Goal: Task Accomplishment & Management: Manage account settings

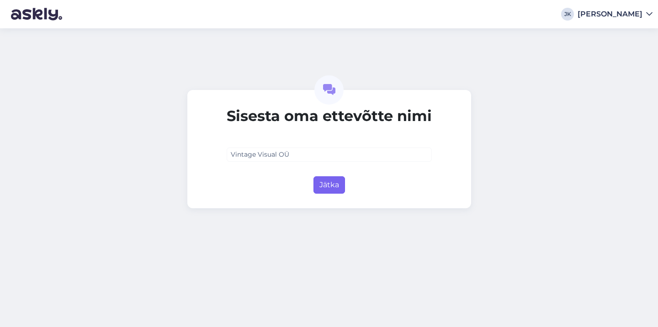
type input "Vintage Visual OÜ"
click at [332, 190] on button "Jätka" at bounding box center [329, 184] width 32 height 17
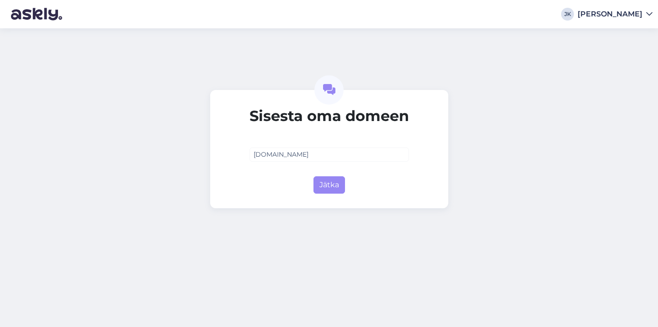
type input "vintagevisual.eu"
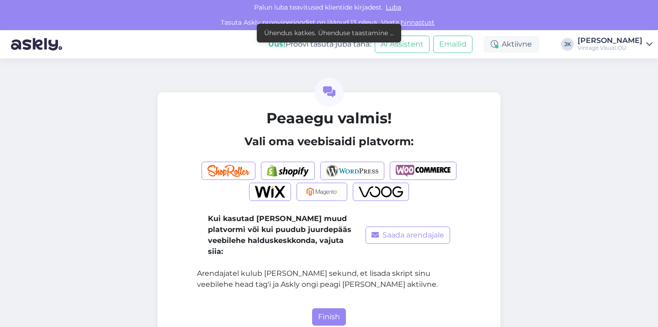
click at [229, 236] on b "Kui kasutad mõnda muud platvormi või kui puudub juurdepääs veebilehe halduskesk…" at bounding box center [279, 235] width 143 height 42
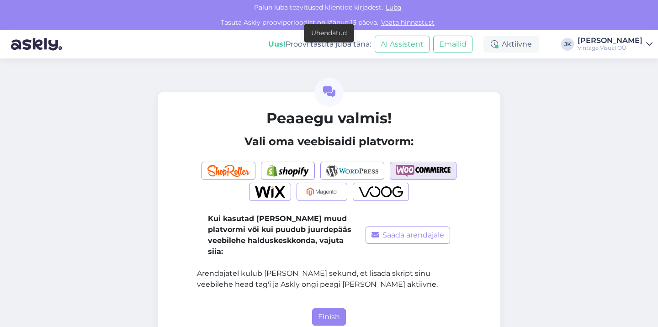
click at [442, 168] on img "button" at bounding box center [423, 171] width 55 height 12
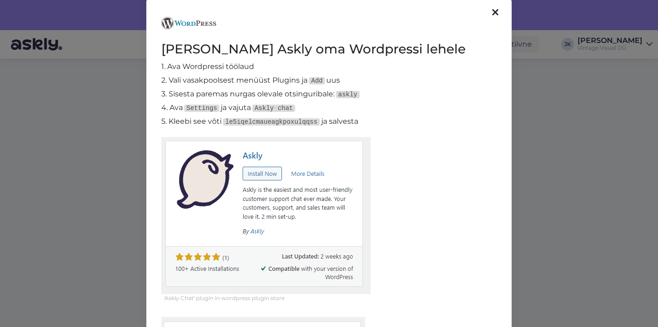
scroll to position [14, 0]
drag, startPoint x: 225, startPoint y: 121, endPoint x: 321, endPoint y: 121, distance: 95.9
click at [320, 121] on code "le5iqelcmaueagkpoxulqqss" at bounding box center [271, 122] width 97 height 7
copy p "5. Kleebi see võti le5iqelcmaueagkpoxulqqss"
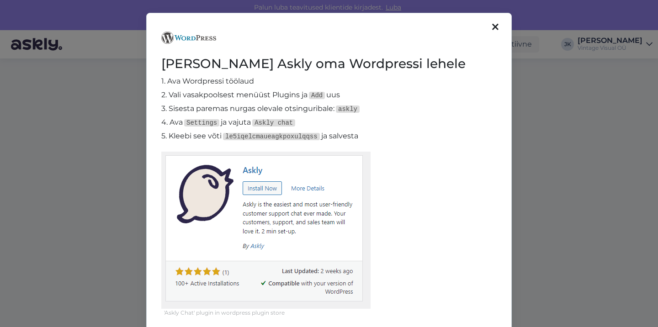
scroll to position [0, 0]
click at [490, 30] on div at bounding box center [495, 27] width 12 height 15
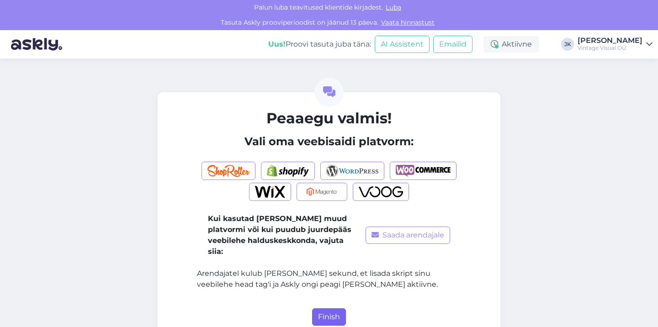
click at [323, 308] on button "Finish" at bounding box center [329, 316] width 34 height 17
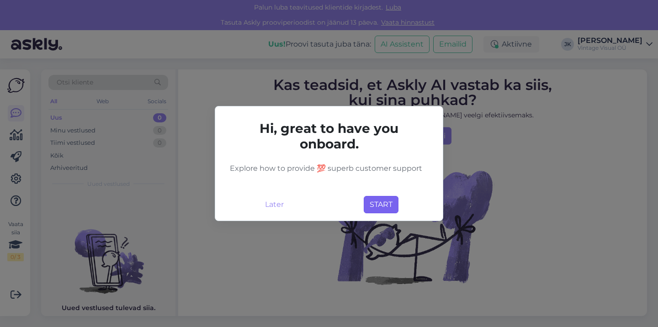
click at [378, 207] on button "START" at bounding box center [381, 204] width 35 height 17
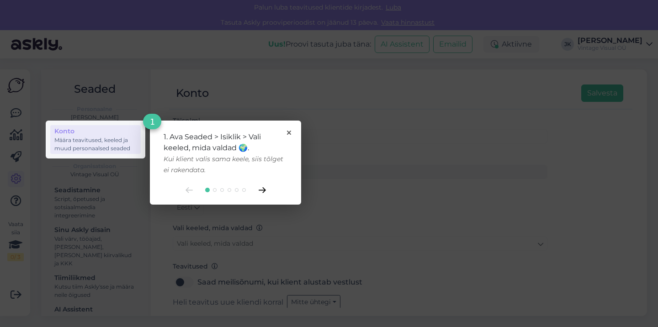
click at [263, 190] on icon at bounding box center [261, 190] width 7 height 6
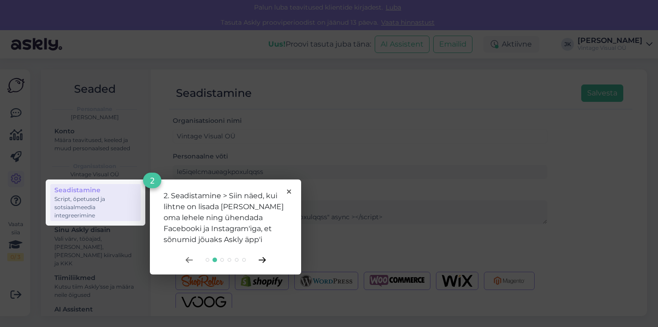
click at [263, 259] on icon at bounding box center [261, 260] width 7 height 6
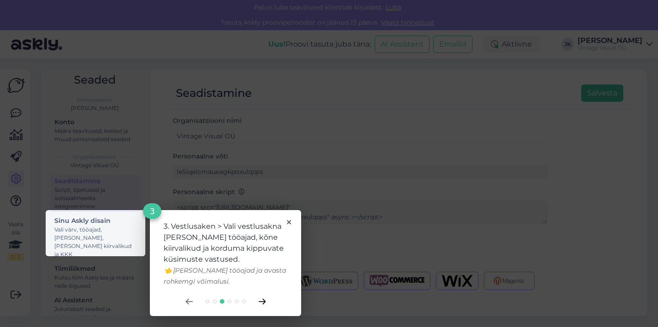
click at [264, 301] on icon at bounding box center [261, 301] width 6 height 5
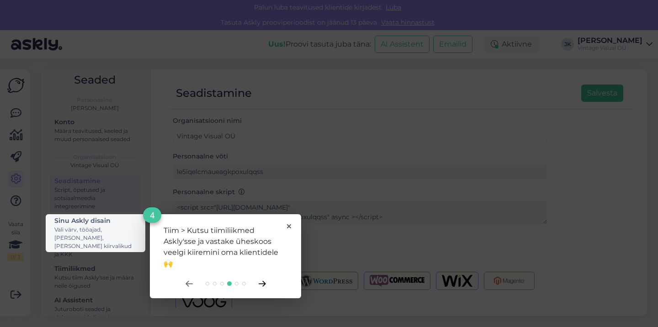
scroll to position [45, 0]
click at [264, 286] on icon at bounding box center [261, 284] width 7 height 6
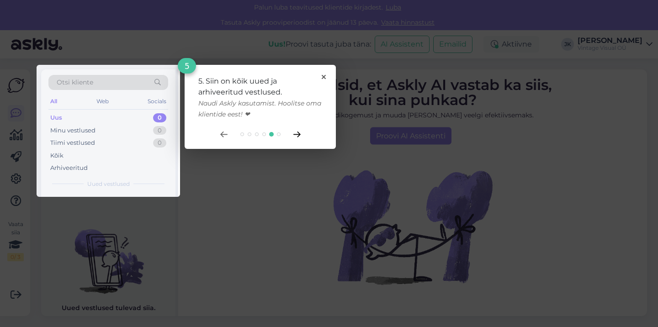
click at [300, 135] on icon at bounding box center [296, 135] width 7 height 6
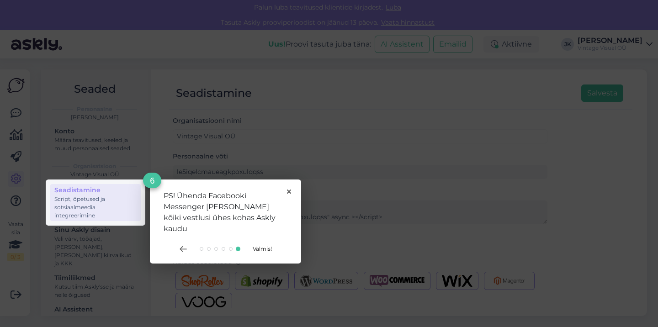
click at [260, 245] on span "Valmis!" at bounding box center [262, 248] width 19 height 7
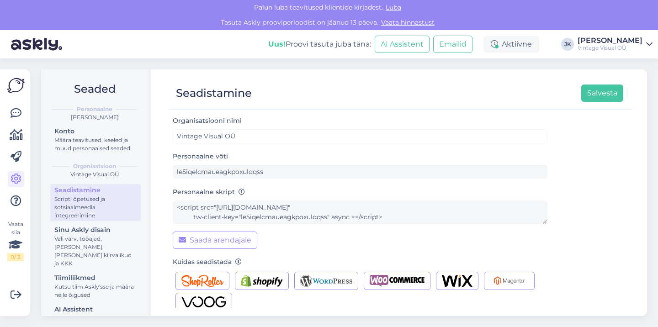
click at [163, 225] on div "Seadistamine Salvesta Organisatsiooni nimi Vintage Visual OÜ Personaalne võti l…" at bounding box center [400, 192] width 492 height 247
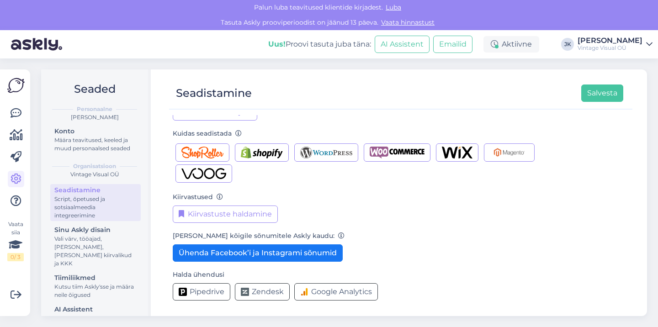
scroll to position [128, 0]
click at [486, 198] on div "Kiirvastused Kiirvastuste haldamine" at bounding box center [360, 207] width 374 height 32
click at [391, 260] on div "Vasta kõigile sõnumitele Askly kaudu: Ühenda Facebook’i ja Instagrami sõnumid" at bounding box center [360, 246] width 374 height 32
click at [415, 279] on div "Halda ühendusi Pipedrive Zendesk Google Analytics" at bounding box center [360, 285] width 374 height 32
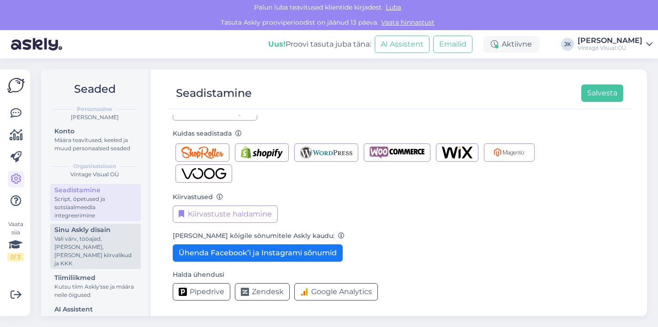
click at [89, 245] on div "Vali värv, tööajad, [PERSON_NAME], [PERSON_NAME] kiirvalikud ja KKK" at bounding box center [95, 251] width 82 height 33
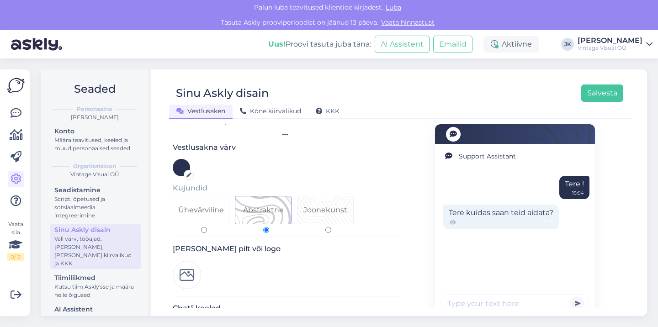
scroll to position [26, 0]
click at [328, 206] on div "Joonekunst" at bounding box center [325, 208] width 44 height 11
click at [328, 226] on input "Joonekunst" at bounding box center [328, 229] width 6 height 6
radio input "true"
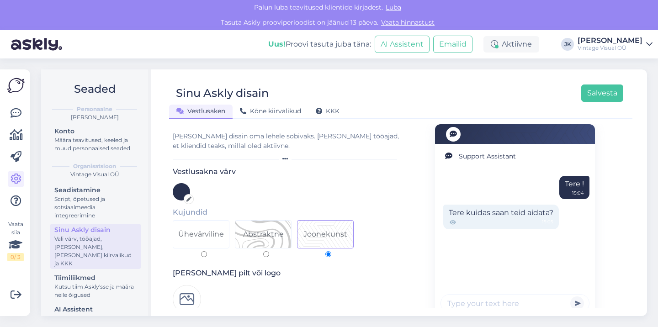
scroll to position [0, 0]
click at [189, 198] on icon at bounding box center [188, 199] width 5 height 5
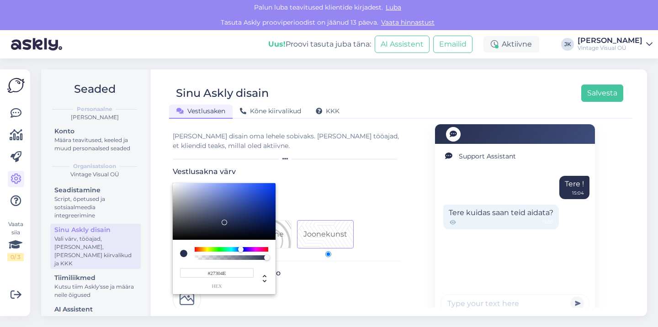
click at [242, 271] on input "#27304E" at bounding box center [217, 273] width 74 height 10
paste input "FF3A00"
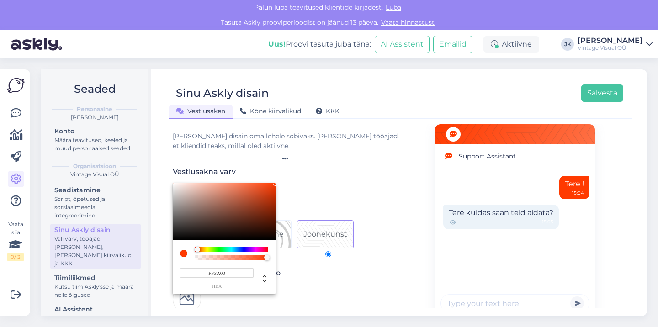
type input "#FF3A00"
click at [366, 281] on div at bounding box center [329, 163] width 658 height 327
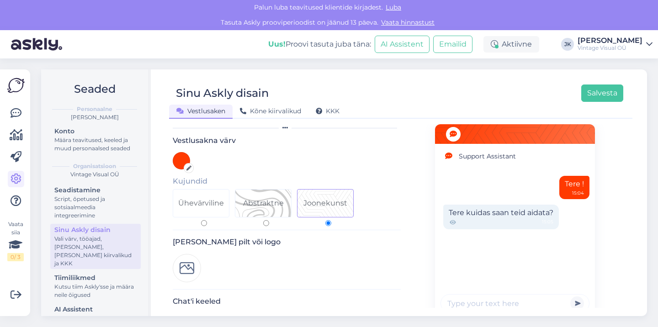
scroll to position [32, 0]
click at [194, 203] on div "Ühevärviline" at bounding box center [201, 202] width 46 height 11
click at [201, 220] on input "Ühevärviline" at bounding box center [204, 223] width 6 height 6
radio input "true"
click at [257, 207] on div "Abstraktne" at bounding box center [263, 202] width 41 height 11
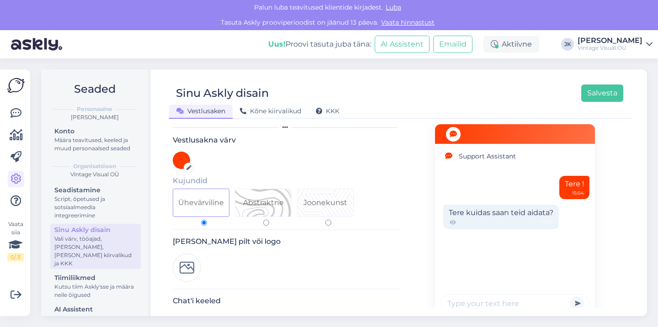
click at [263, 220] on input "Abstraktne" at bounding box center [266, 223] width 6 height 6
radio input "true"
click at [194, 204] on div "Ühevärviline" at bounding box center [201, 202] width 46 height 11
click at [201, 220] on input "Ühevärviline" at bounding box center [204, 223] width 6 height 6
radio input "true"
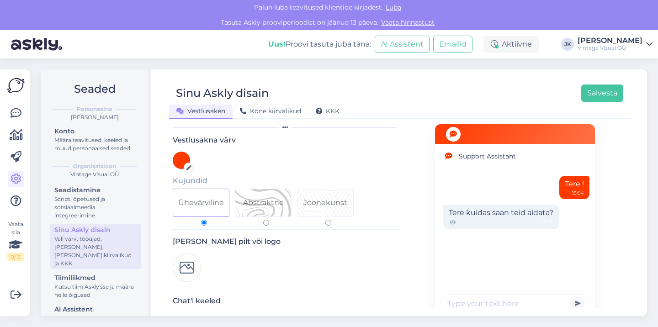
click at [285, 272] on div "[PERSON_NAME] pilt või logo" at bounding box center [287, 263] width 228 height 52
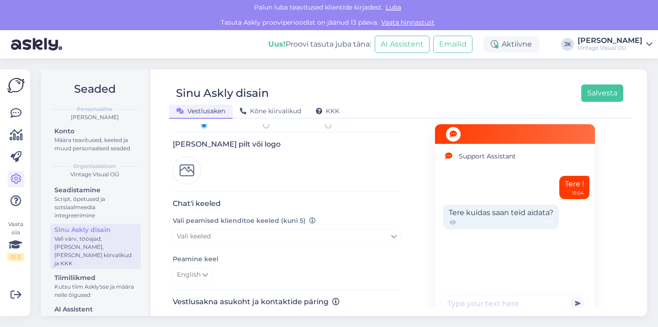
scroll to position [135, 0]
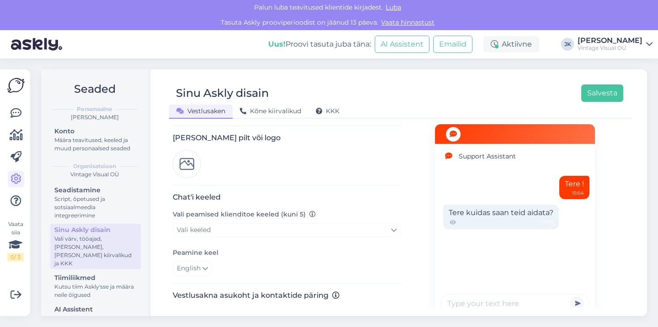
click at [243, 229] on link "Vali keeled" at bounding box center [287, 230] width 228 height 14
type input "eng"
click at [257, 269] on link "English" at bounding box center [287, 271] width 114 height 15
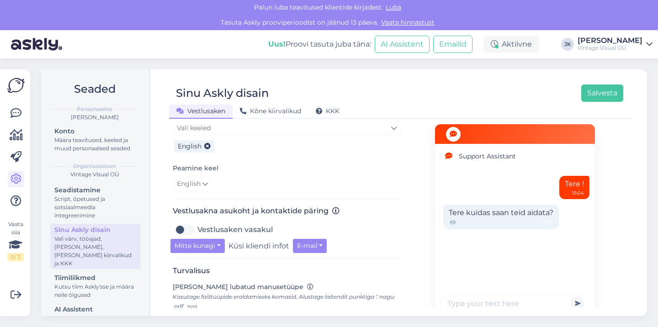
scroll to position [237, 0]
click at [203, 247] on button "Mitte kunagi" at bounding box center [197, 245] width 54 height 14
click at [212, 289] on link "Alati" at bounding box center [208, 293] width 76 height 15
click at [246, 249] on label "Küsi kliendi infot" at bounding box center [232, 245] width 61 height 14
click at [276, 245] on button "E-mail" at bounding box center [284, 245] width 34 height 14
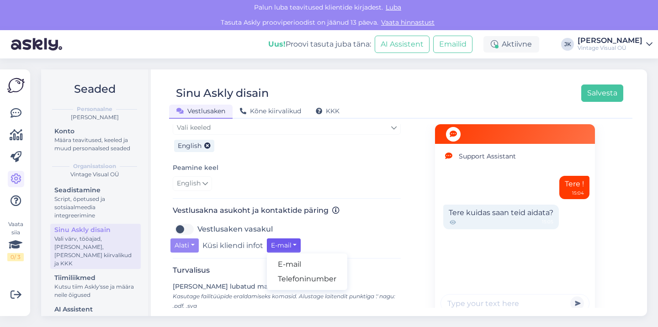
click at [250, 246] on label "Küsi kliendi infot" at bounding box center [232, 245] width 61 height 14
click at [197, 228] on label "Vestlusaken vasakul" at bounding box center [234, 229] width 75 height 15
click at [180, 228] on input "Vestlusaken vasakul" at bounding box center [184, 229] width 23 height 15
checkbox input "true"
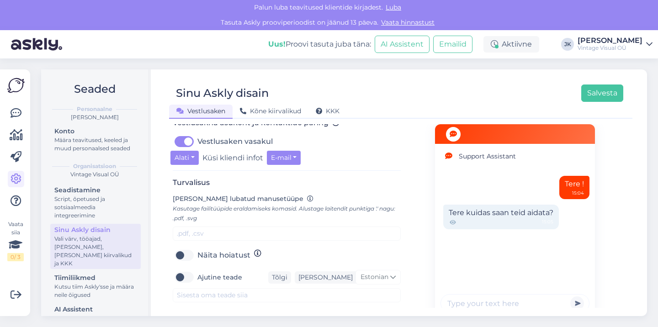
scroll to position [328, 0]
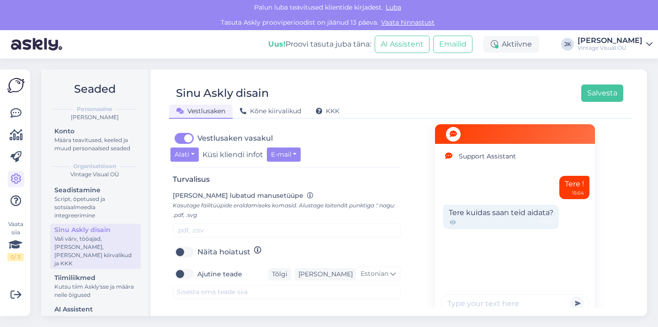
click at [237, 193] on span "[PERSON_NAME] lubatud manusetüüpe" at bounding box center [238, 195] width 131 height 8
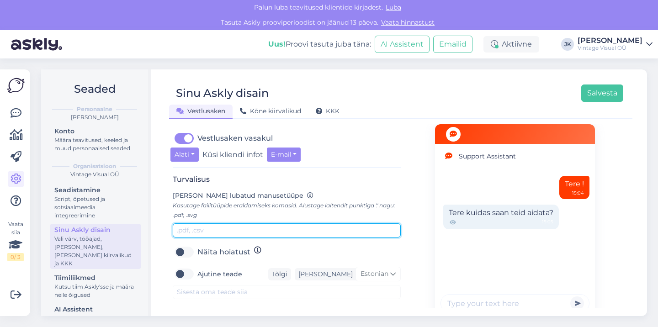
click at [226, 226] on input "text" at bounding box center [287, 230] width 228 height 14
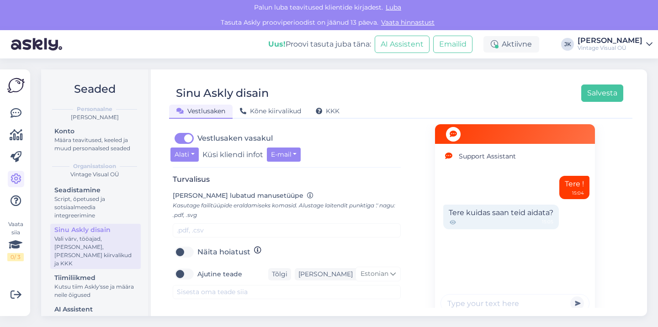
click at [284, 302] on div "Turvalisus Lisa lubatud manusetüüpe Kasutage failitüüpide eraldamiseks komasid.…" at bounding box center [287, 243] width 228 height 136
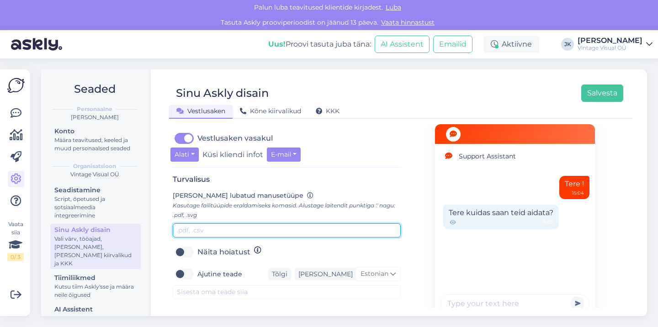
click at [287, 228] on input "text" at bounding box center [287, 230] width 228 height 14
click at [187, 228] on input ".jpg .jpeg" at bounding box center [287, 230] width 228 height 14
click at [253, 224] on input ".jpg, .jpeg" at bounding box center [287, 230] width 228 height 14
click at [252, 225] on input ".jpg, .jpeg" at bounding box center [287, 230] width 228 height 14
type input ".jpg, .jpeg, .png"
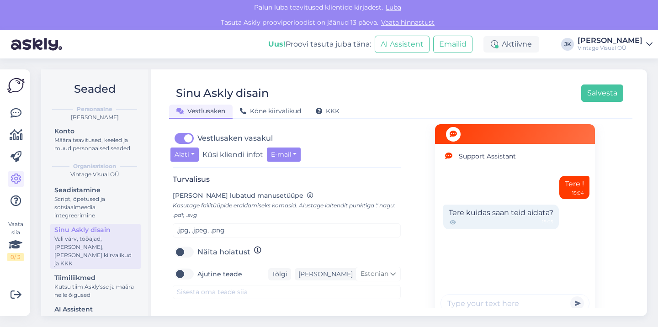
click at [290, 245] on div "Näita hoiatust" at bounding box center [287, 252] width 228 height 15
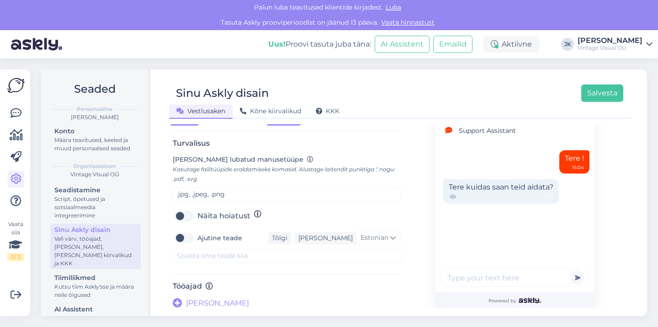
scroll to position [364, 0]
click at [293, 269] on div "Turvalisus Lisa lubatud manusetüüpe Kasutage failitüüpide eraldamiseks komasid.…" at bounding box center [287, 207] width 228 height 136
click at [192, 301] on span "[PERSON_NAME]" at bounding box center [217, 303] width 63 height 11
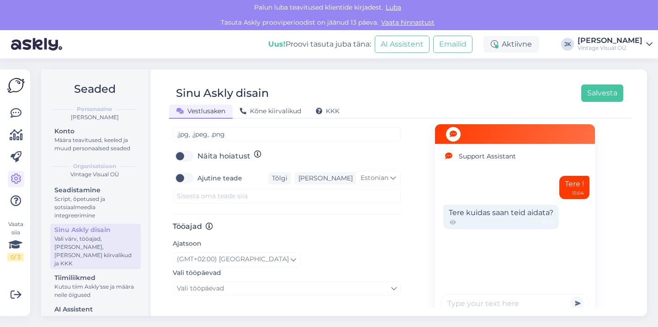
scroll to position [427, 0]
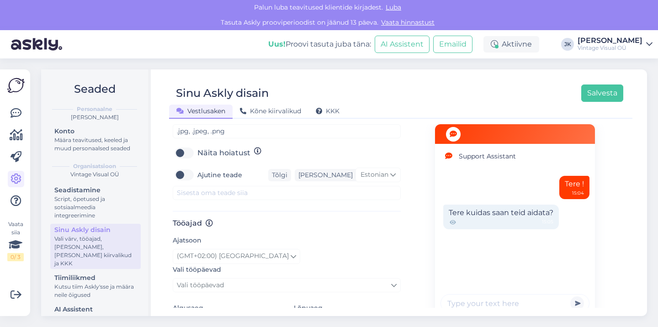
click at [242, 280] on link "Vali tööpäevad" at bounding box center [287, 285] width 228 height 14
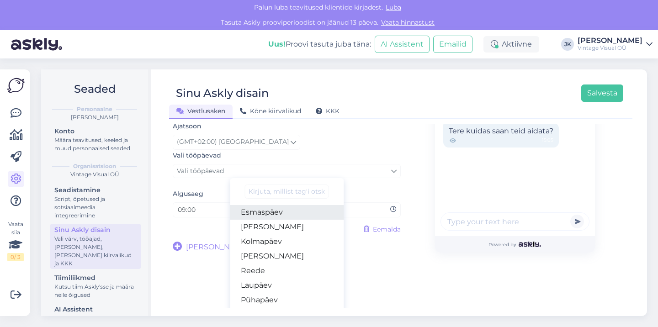
click at [277, 210] on link "Esmaspäev" at bounding box center [287, 212] width 114 height 15
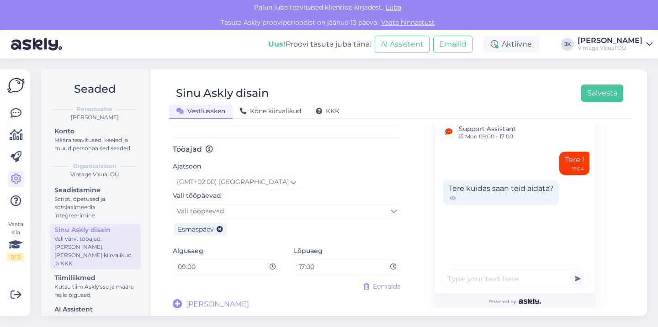
click at [248, 206] on link "Vali tööpäevad" at bounding box center [287, 211] width 228 height 14
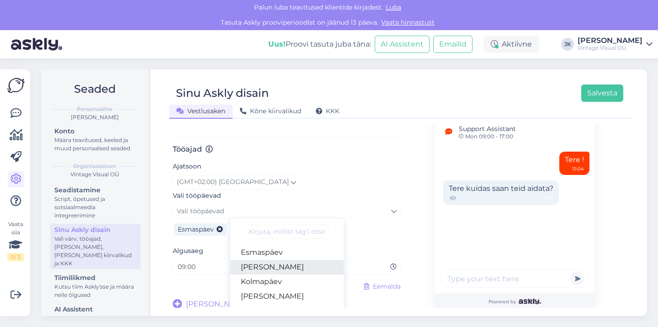
click at [264, 270] on link "[PERSON_NAME]" at bounding box center [287, 267] width 114 height 15
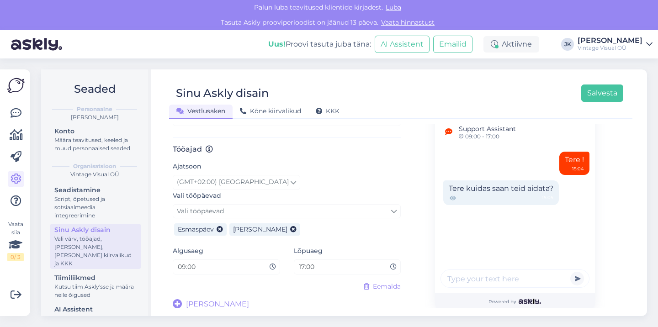
click at [270, 209] on link "Vali tööpäevad" at bounding box center [287, 211] width 228 height 14
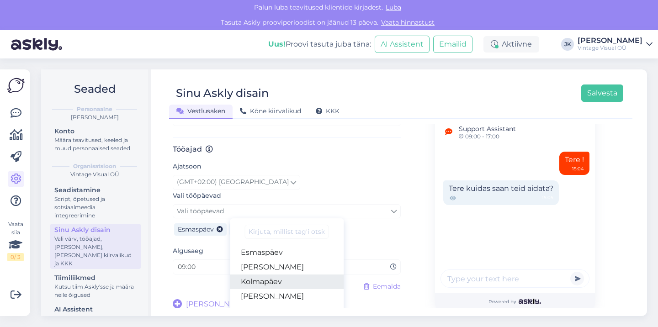
click at [281, 275] on link "Kolmapäev" at bounding box center [287, 281] width 114 height 15
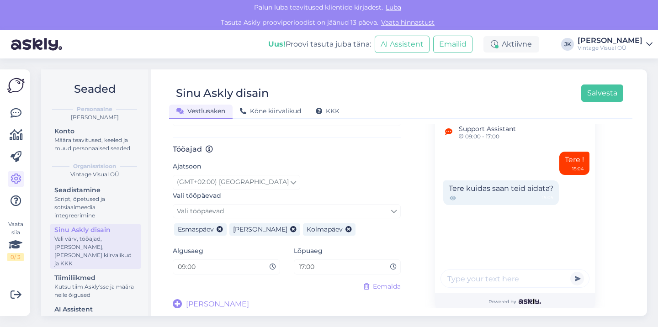
click at [304, 214] on link "Vali tööpäevad" at bounding box center [287, 211] width 228 height 14
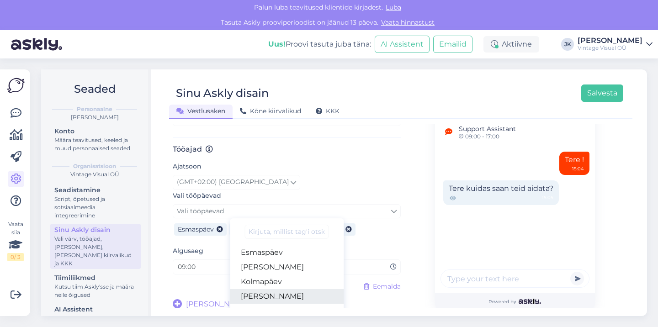
click at [301, 292] on link "[PERSON_NAME]" at bounding box center [287, 296] width 114 height 15
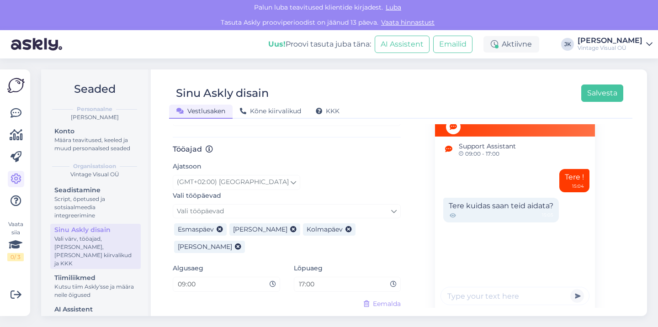
click at [298, 207] on link "Vali tööpäevad" at bounding box center [287, 211] width 228 height 14
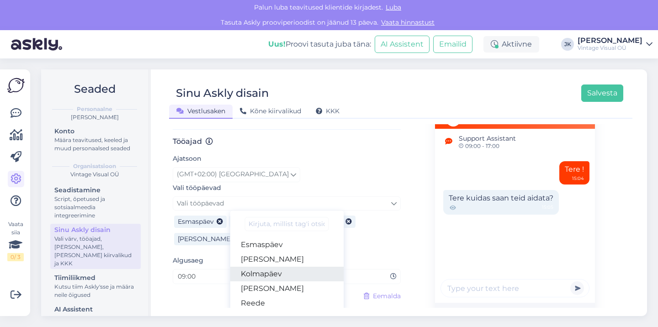
scroll to position [516, 0]
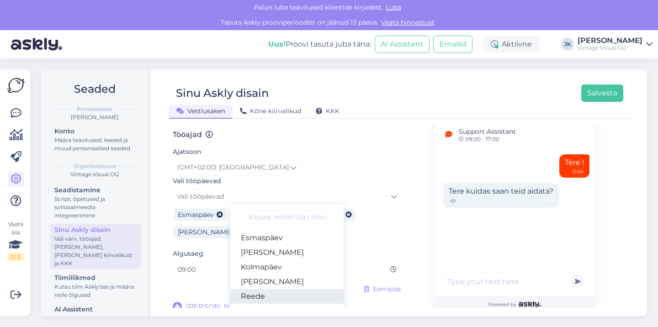
click at [286, 292] on link "Reede" at bounding box center [287, 296] width 114 height 15
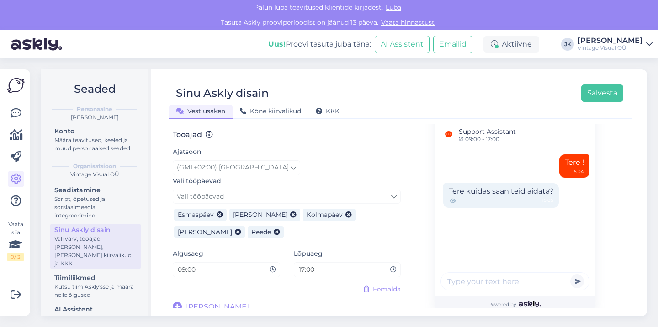
click at [307, 288] on div "Eemalda" at bounding box center [287, 290] width 228 height 10
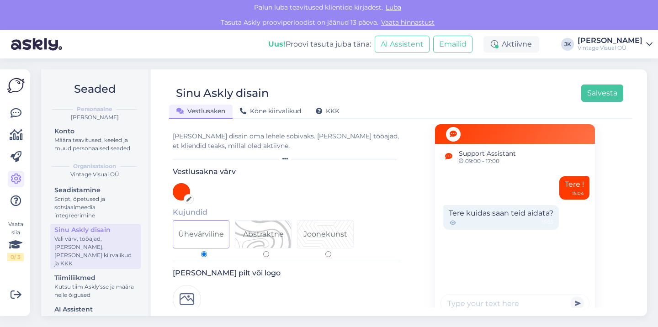
scroll to position [0, 0]
click at [267, 114] on span "Kõne kiirvalikud" at bounding box center [270, 111] width 61 height 8
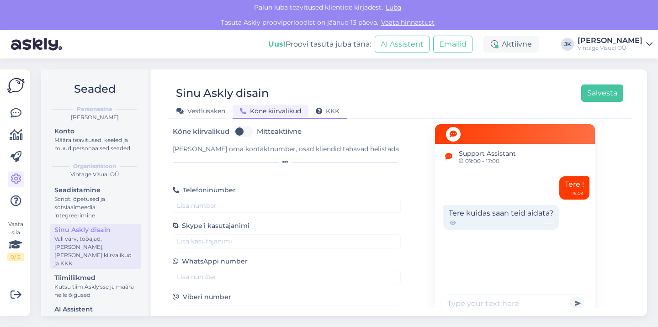
click at [329, 107] on span "KKK" at bounding box center [328, 111] width 24 height 8
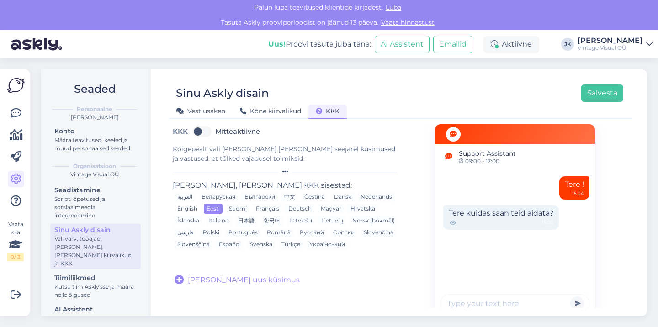
click at [187, 208] on div "English" at bounding box center [187, 209] width 26 height 10
click at [165, 261] on div "Sinu Askly disain Salvesta Vestlusaken Kõne kiirvalikud KKK KKK Mitteaktiivne K…" at bounding box center [400, 192] width 492 height 247
click at [607, 98] on button "Salvesta" at bounding box center [602, 92] width 42 height 17
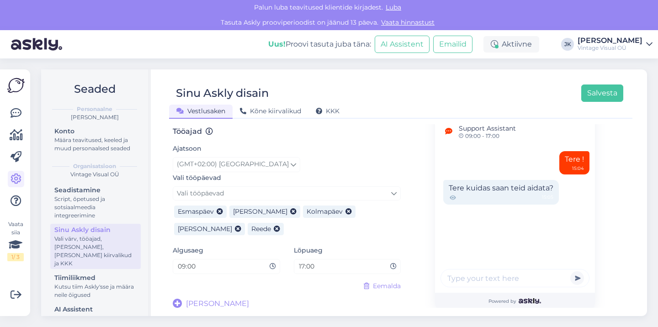
scroll to position [519, 0]
click at [92, 283] on div "Kutsu tiim Askly'sse ja määra neile õigused" at bounding box center [95, 291] width 82 height 16
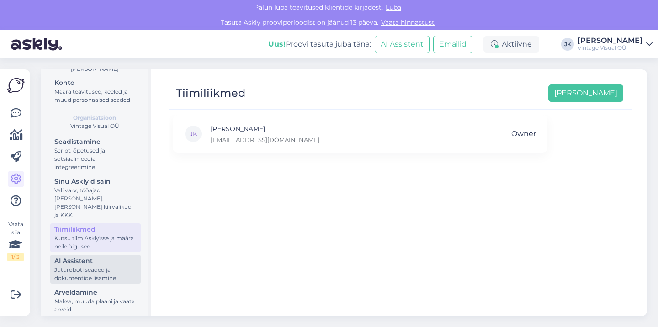
scroll to position [47, 0]
click at [108, 267] on div "Juturoboti seaded ja dokumentide lisamine" at bounding box center [95, 275] width 82 height 16
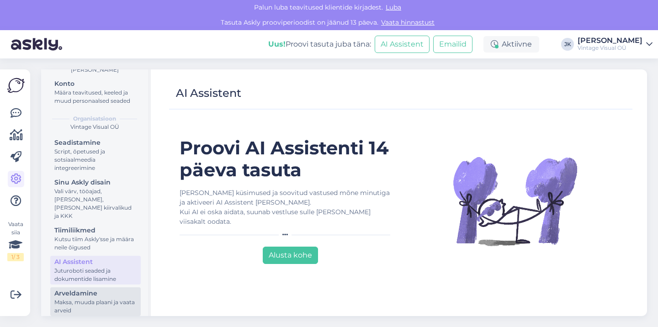
click at [101, 289] on div "Arveldamine" at bounding box center [95, 294] width 82 height 10
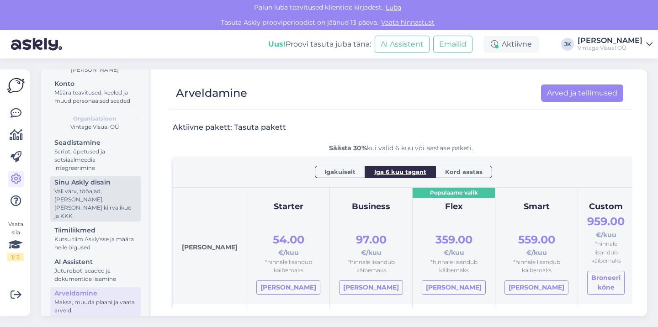
click at [95, 196] on div "Vali värv, tööajad, [PERSON_NAME], [PERSON_NAME] kiirvalikud ja KKK" at bounding box center [95, 203] width 82 height 33
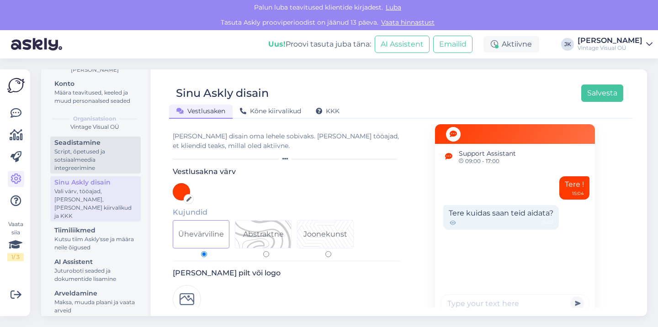
click at [96, 154] on div "Script, õpetused ja sotsiaalmeedia integreerimine" at bounding box center [95, 160] width 82 height 25
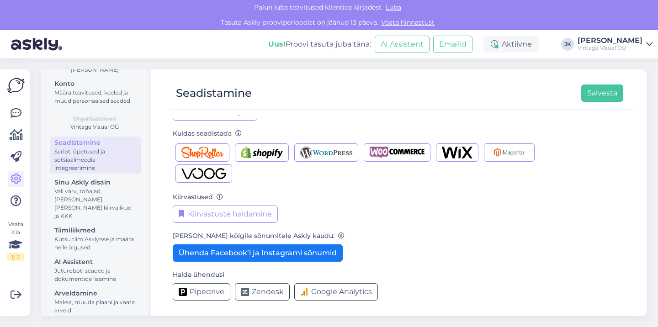
scroll to position [128, 0]
click at [380, 154] on img "button" at bounding box center [396, 153] width 55 height 12
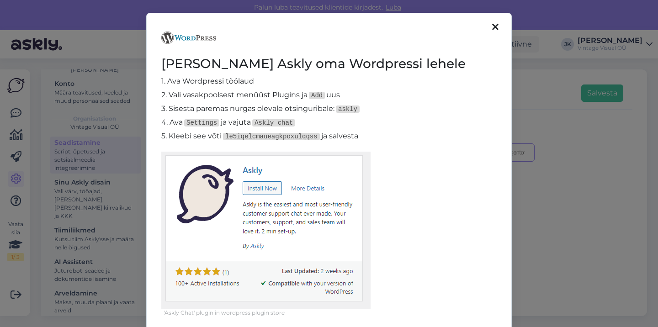
click at [496, 25] on icon at bounding box center [495, 27] width 6 height 10
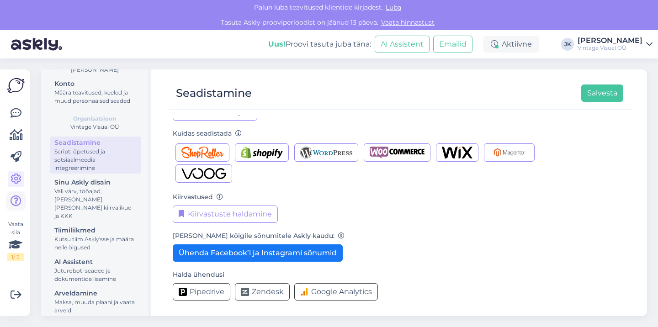
click at [16, 196] on icon at bounding box center [16, 200] width 11 height 11
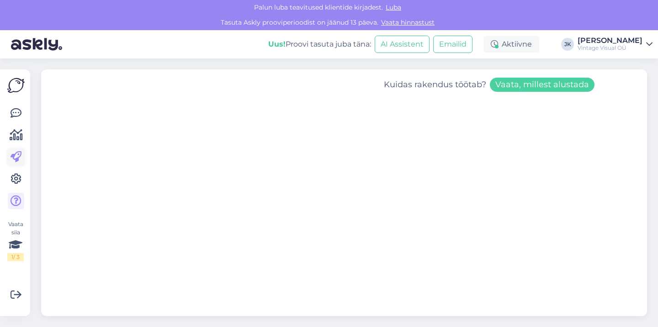
click at [21, 152] on icon at bounding box center [16, 157] width 11 height 11
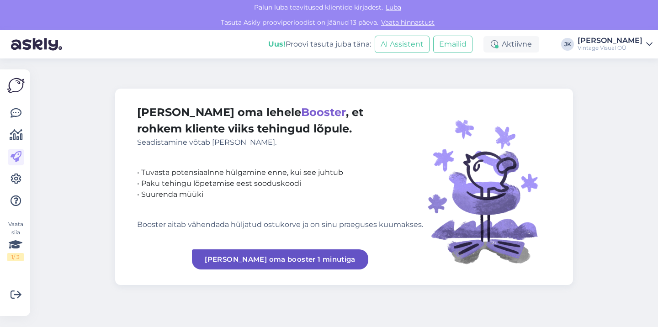
click at [150, 218] on div "[PERSON_NAME] oma lehele [PERSON_NAME] , et rohkem kliente viiks tehingud lõpul…" at bounding box center [280, 186] width 286 height 165
click at [82, 216] on div "[PERSON_NAME] oma lehele [PERSON_NAME] , et rohkem kliente viiks tehingud lõpul…" at bounding box center [347, 192] width 622 height 269
click at [208, 229] on div "Booster aitab vähendada hüljatud ostukorve ja on sinu praeguses kuumakses." at bounding box center [280, 224] width 286 height 11
click at [208, 225] on div "Booster aitab vähendada hüljatud ostukorve ja on sinu praeguses kuumakses." at bounding box center [280, 224] width 286 height 11
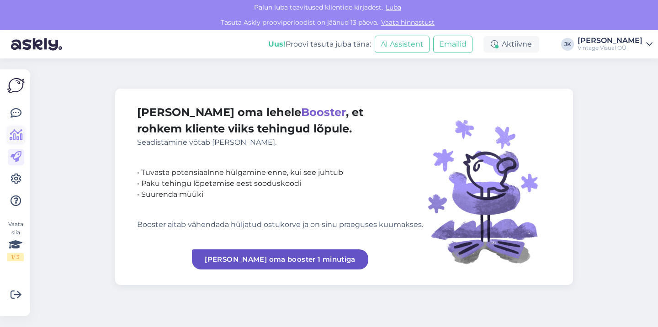
click at [18, 142] on link at bounding box center [16, 135] width 16 height 16
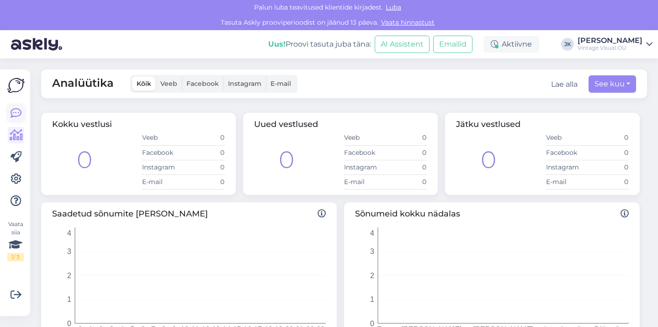
click at [15, 115] on icon at bounding box center [16, 113] width 11 height 11
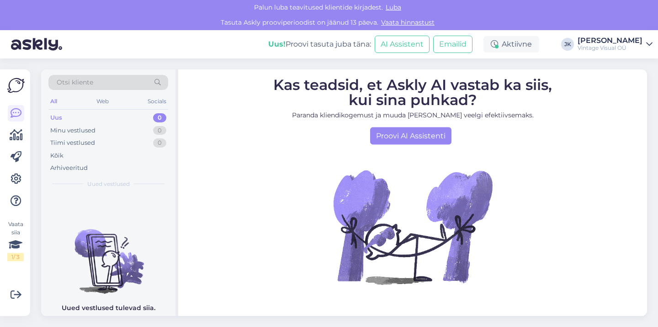
click at [19, 90] on img at bounding box center [15, 85] width 17 height 17
click at [326, 49] on div "Uus! Proovi tasuta juba täna:" at bounding box center [319, 44] width 103 height 11
click at [332, 47] on div "Uus! Proovi tasuta juba täna:" at bounding box center [319, 44] width 103 height 11
click at [300, 47] on div "Uus! Proovi tasuta juba täna:" at bounding box center [319, 44] width 103 height 11
click at [471, 47] on button "Emailid" at bounding box center [452, 44] width 39 height 17
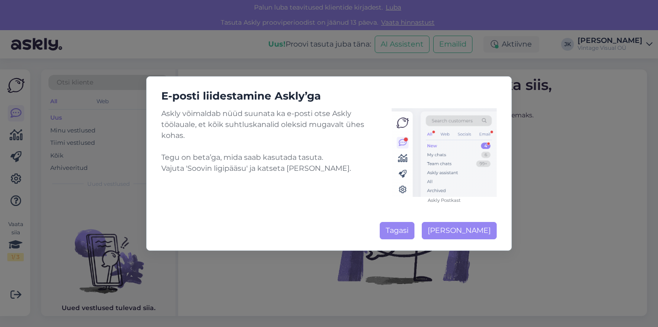
click at [402, 234] on button "Tagasi" at bounding box center [397, 230] width 35 height 17
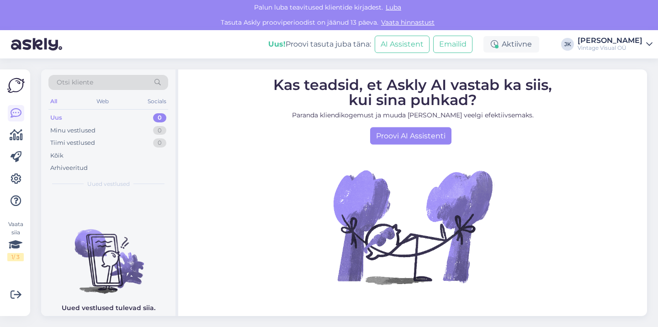
click at [396, 7] on span "Luba" at bounding box center [393, 7] width 21 height 8
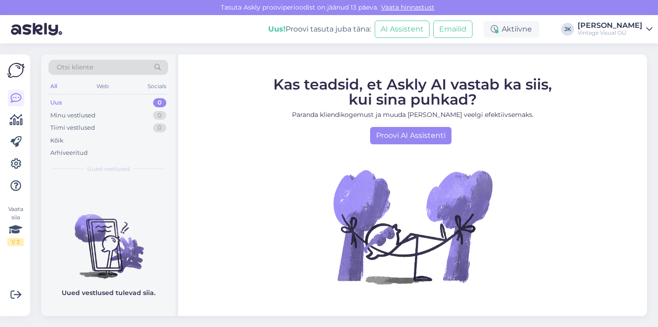
click at [329, 45] on div "Otsi kliente All Web Socials Uus 0 Minu vestlused 0 Tiimi vestlused 0 Kõik Arhi…" at bounding box center [347, 185] width 622 height 284
click at [609, 34] on div "Vintage Visual OÜ" at bounding box center [609, 32] width 65 height 7
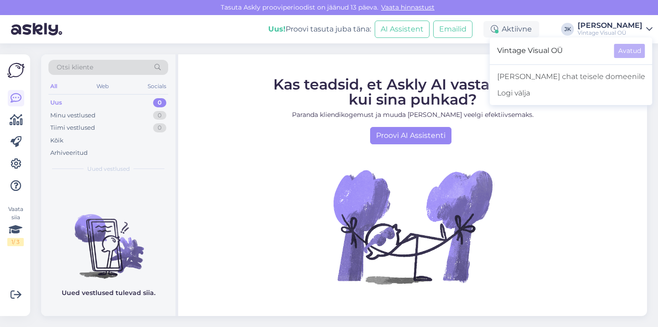
click at [312, 42] on div "Uus! Proovi tasuta [PERSON_NAME]: AI Assistent Emailid" at bounding box center [375, 29] width 215 height 28
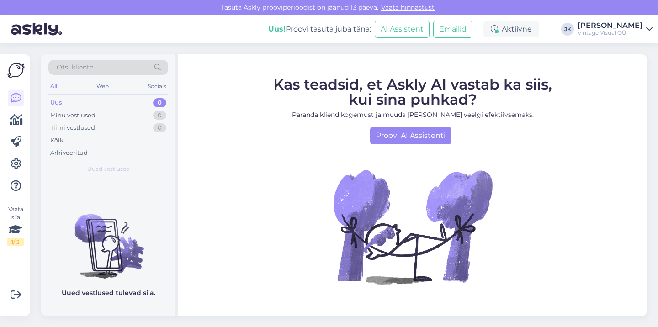
click at [36, 30] on img at bounding box center [36, 29] width 51 height 28
click at [45, 29] on img at bounding box center [36, 29] width 51 height 28
click at [26, 73] on div "Vaata siia 1 / 3 Võimalused Veendu, et Askly loob sulle väärtust. Sulge Ühenda …" at bounding box center [15, 185] width 30 height 262
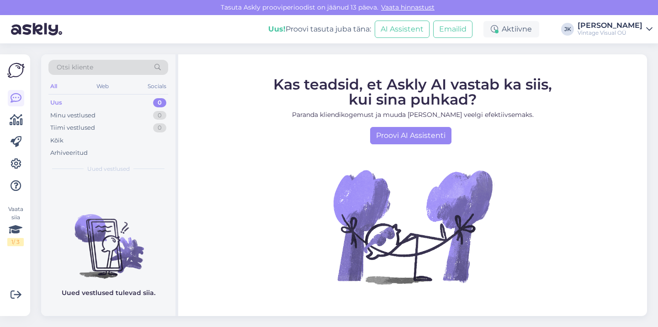
click at [20, 71] on img at bounding box center [15, 70] width 17 height 17
click at [19, 159] on icon at bounding box center [16, 163] width 11 height 11
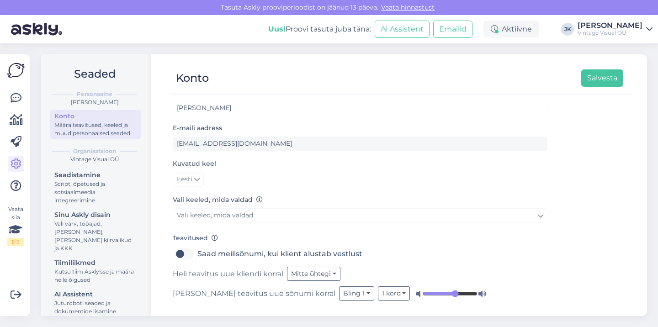
scroll to position [13, 0]
click at [270, 216] on link "Vali keeled, mida valdad" at bounding box center [360, 216] width 374 height 14
click at [193, 184] on link "Eesti" at bounding box center [188, 180] width 31 height 15
click at [195, 199] on link "English" at bounding box center [197, 198] width 49 height 15
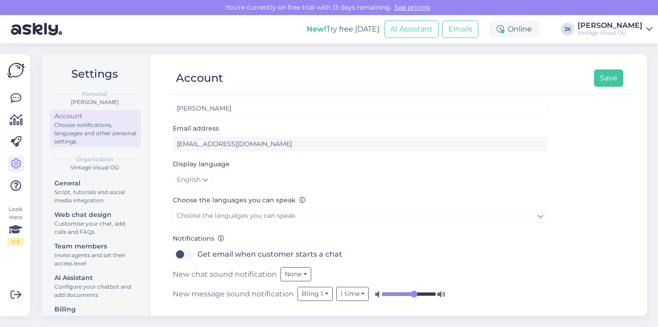
click at [229, 214] on span "Choose the languages you can speak" at bounding box center [236, 215] width 118 height 8
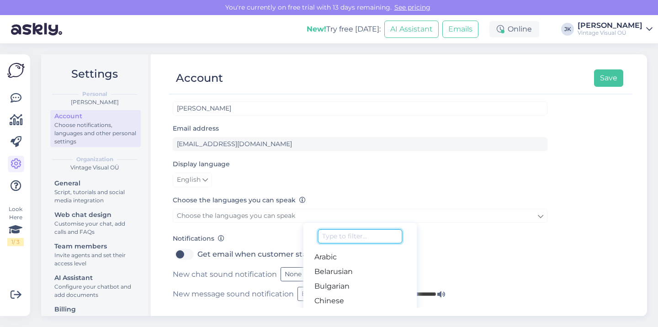
click at [361, 242] on input at bounding box center [360, 236] width 84 height 14
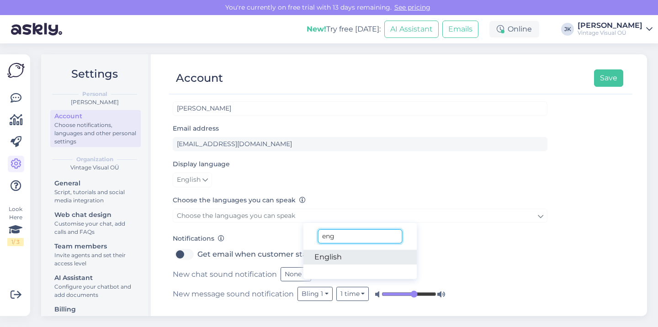
type input "eng"
click at [349, 258] on link "English" at bounding box center [360, 257] width 114 height 15
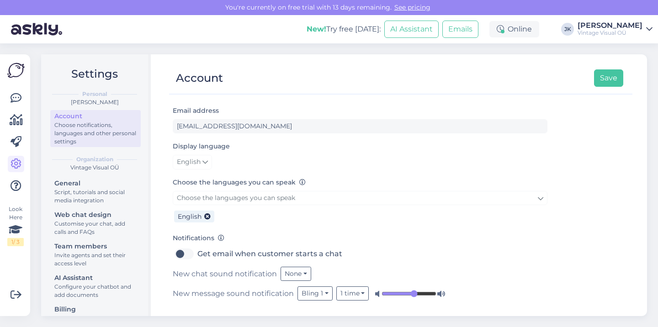
scroll to position [30, 0]
click at [154, 268] on div "Account Save Full name [PERSON_NAME] Email address [EMAIL_ADDRESS][DOMAIN_NAME]…" at bounding box center [400, 185] width 492 height 262
click at [290, 276] on button "None" at bounding box center [295, 274] width 31 height 14
click at [247, 299] on div "New message sound notification Bling 1 1 time" at bounding box center [360, 294] width 374 height 14
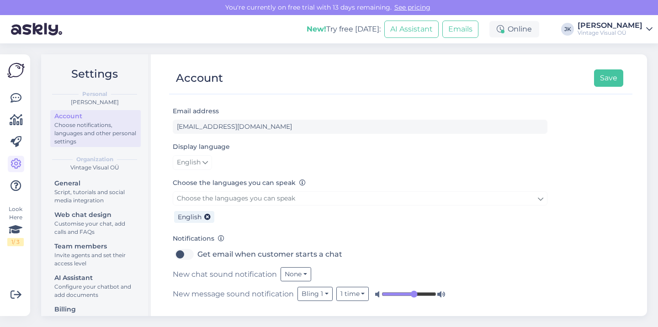
click at [188, 278] on div "New chat sound notification None None Bling 1 Bling 2 Bells 1 Bells 2 Bells 3 T…" at bounding box center [360, 274] width 374 height 14
click at [202, 160] on link "English" at bounding box center [192, 162] width 39 height 15
click at [277, 151] on div "Display language English Eesti Polski" at bounding box center [360, 155] width 374 height 29
click at [195, 162] on span "English" at bounding box center [189, 163] width 24 height 10
click at [198, 183] on link "Eesti" at bounding box center [194, 181] width 43 height 15
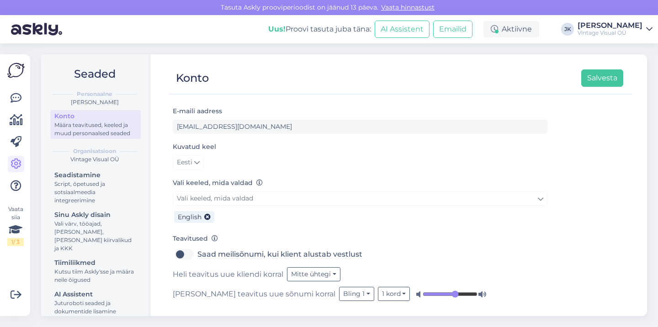
click at [604, 87] on div at bounding box center [396, 90] width 454 height 7
click at [611, 80] on button "Salvesta" at bounding box center [602, 77] width 42 height 17
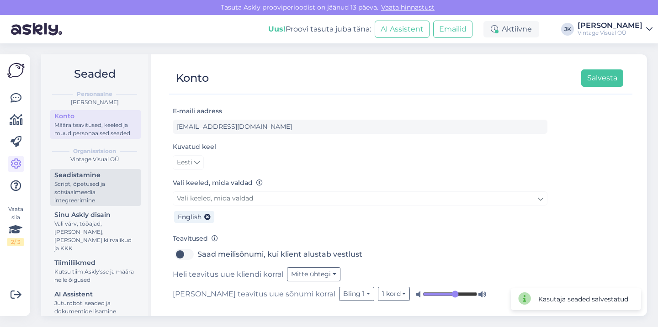
click at [92, 186] on div "Script, õpetused ja sotsiaalmeedia integreerimine" at bounding box center [95, 192] width 82 height 25
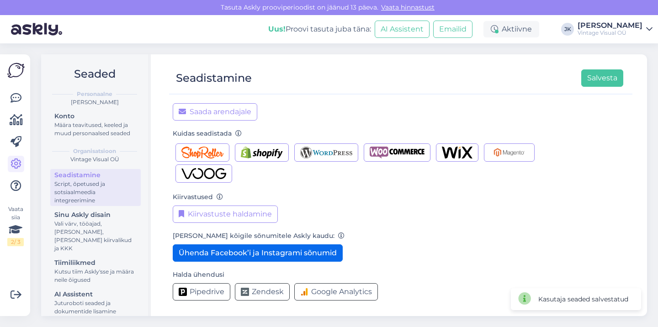
scroll to position [113, 0]
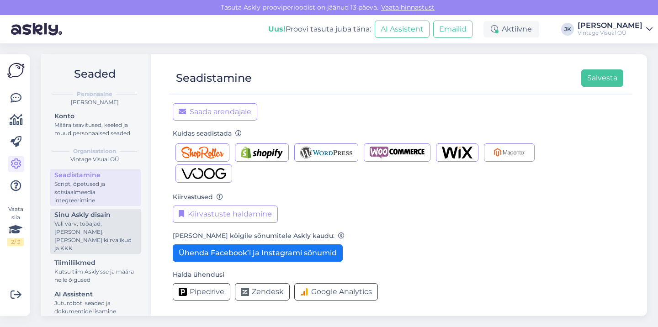
click at [106, 220] on div "Vali värv, tööajad, [PERSON_NAME], [PERSON_NAME] kiirvalikud ja KKK" at bounding box center [95, 236] width 82 height 33
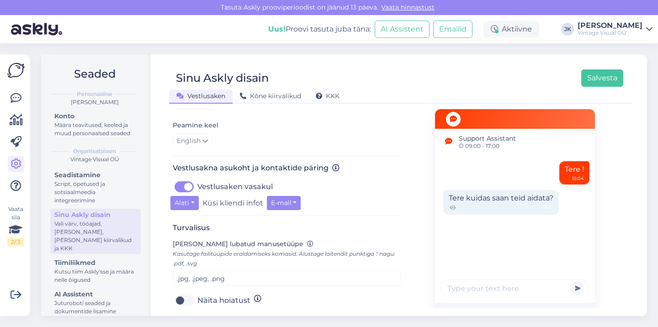
scroll to position [275, 0]
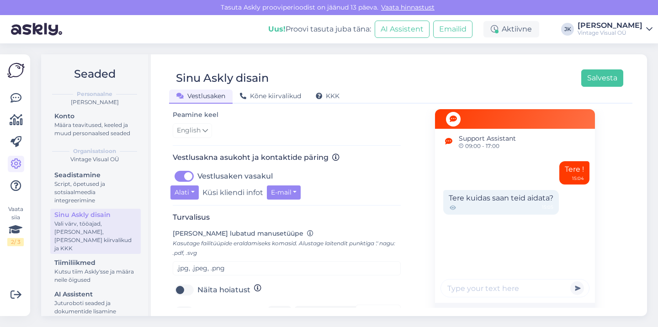
click at [239, 236] on label "[PERSON_NAME] lubatud manusetüüpe Kasutage failitüüpide eraldamiseks komasid. A…" at bounding box center [287, 243] width 228 height 29
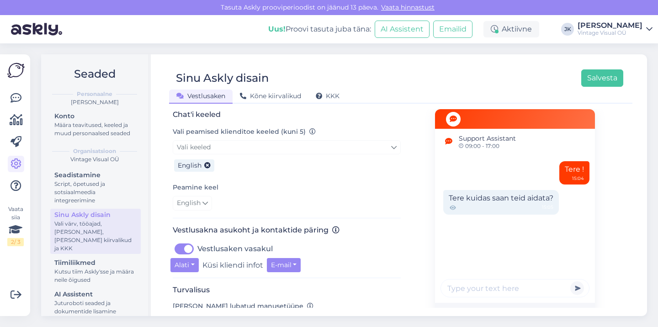
scroll to position [204, 0]
click at [205, 199] on icon at bounding box center [204, 202] width 5 height 10
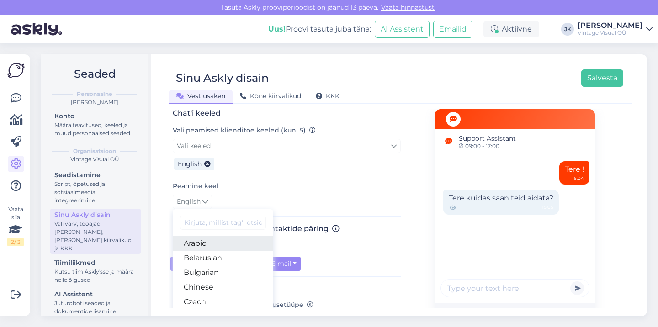
click at [204, 242] on link "Arabic" at bounding box center [223, 243] width 100 height 15
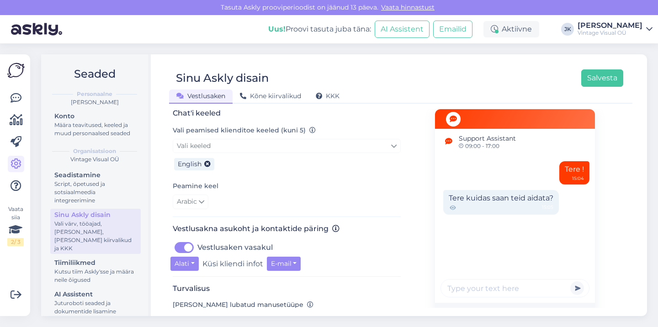
click at [201, 201] on icon at bounding box center [201, 202] width 5 height 10
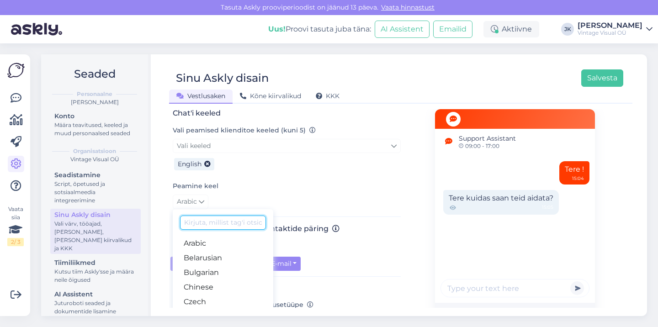
click at [206, 219] on input at bounding box center [223, 223] width 86 height 14
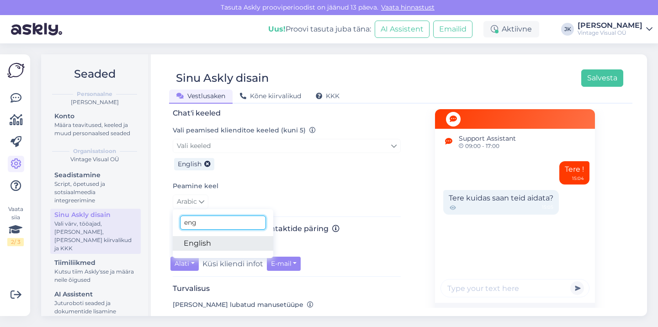
type input "eng"
click at [210, 245] on link "English" at bounding box center [223, 243] width 100 height 15
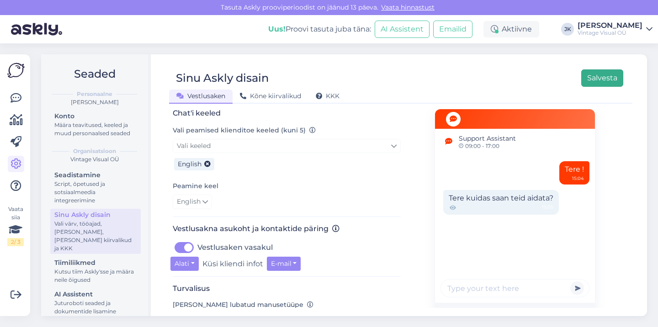
click at [616, 79] on button "Salvesta" at bounding box center [602, 77] width 42 height 17
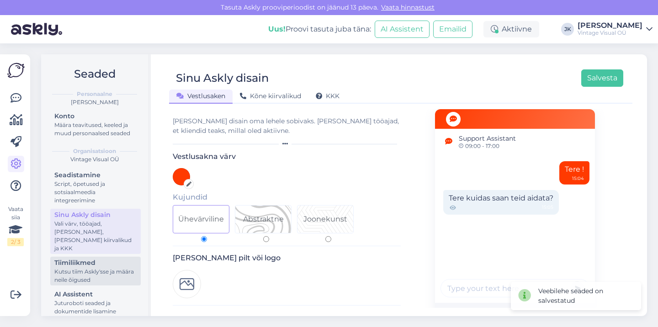
click at [89, 273] on div "Kutsu tiim Askly'sse ja määra neile õigused" at bounding box center [95, 276] width 82 height 16
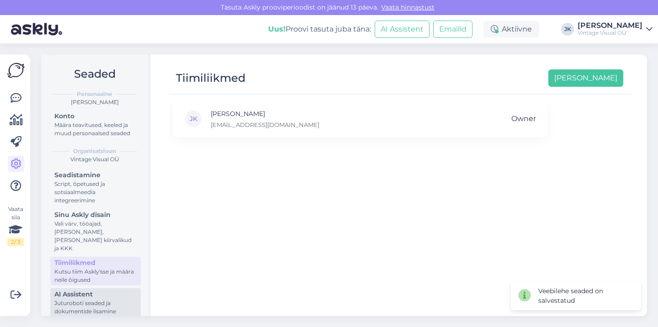
click at [91, 290] on div "AI Assistent" at bounding box center [95, 295] width 82 height 10
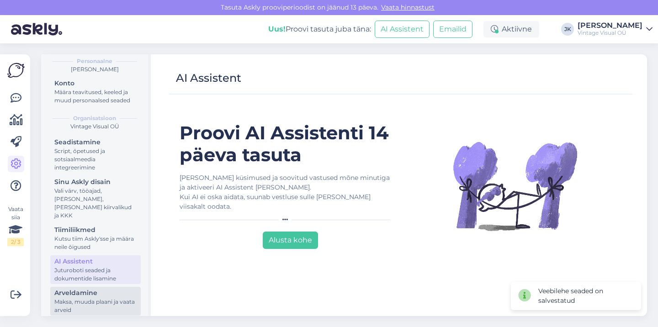
scroll to position [32, 0]
click at [91, 289] on div "Arveldamine" at bounding box center [95, 294] width 82 height 10
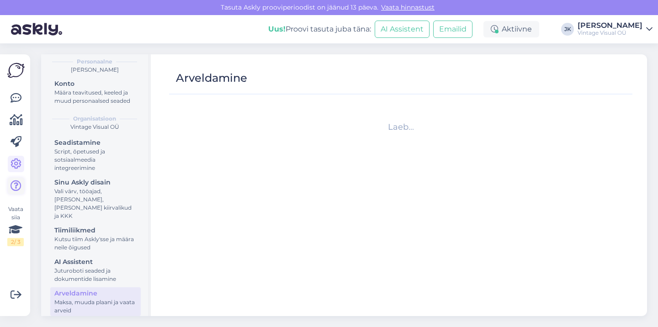
click at [11, 194] on link at bounding box center [16, 186] width 16 height 16
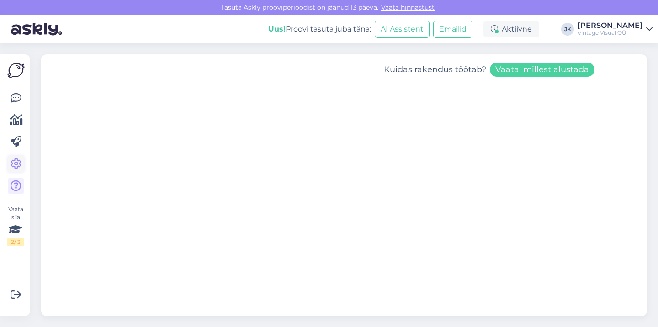
click at [9, 165] on link at bounding box center [16, 164] width 16 height 16
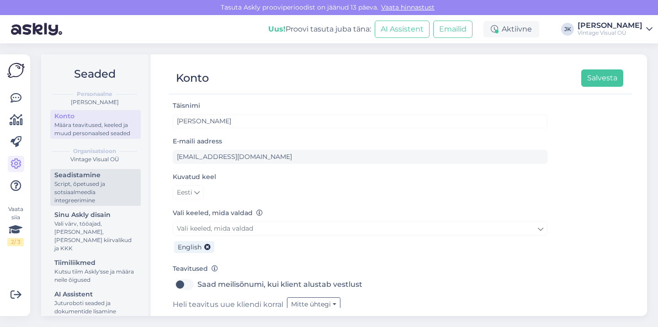
click at [104, 181] on div "Script, õpetused ja sotsiaalmeedia integreerimine" at bounding box center [95, 192] width 82 height 25
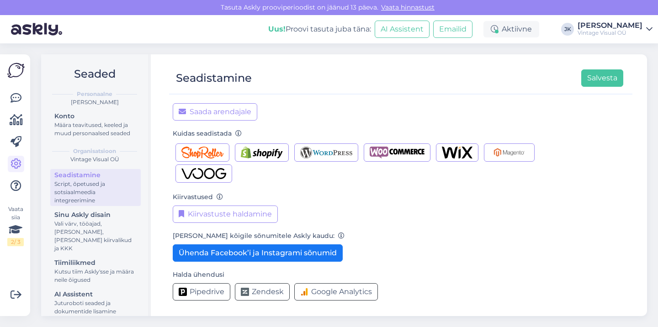
scroll to position [113, 0]
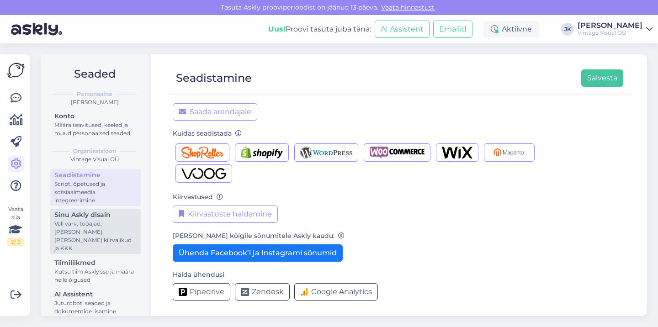
click at [102, 225] on div "Vali värv, tööajad, [PERSON_NAME], [PERSON_NAME] kiirvalikud ja KKK" at bounding box center [95, 236] width 82 height 33
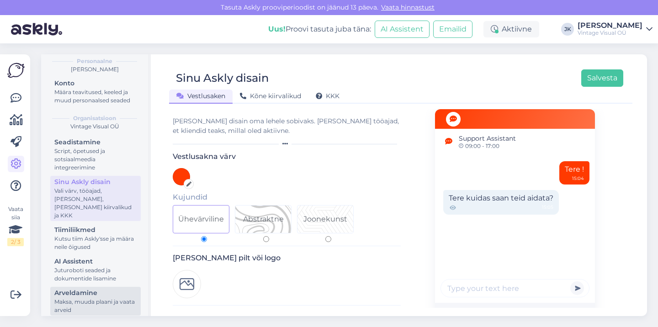
scroll to position [32, 0]
click at [9, 141] on link at bounding box center [16, 142] width 16 height 16
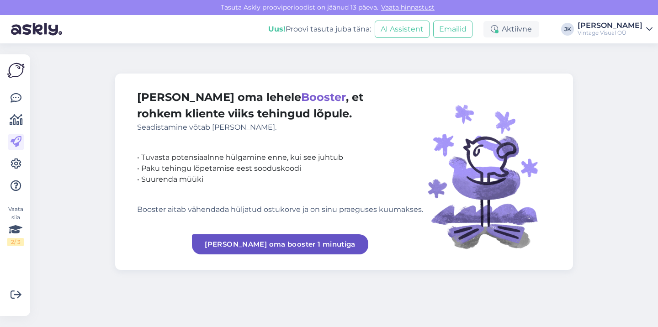
click at [221, 173] on div "• Paku tehingu lõpetamise eest sooduskoodi" at bounding box center [280, 168] width 286 height 11
click at [186, 225] on div "[PERSON_NAME] oma lehele [PERSON_NAME] , et rohkem kliente viiks tehingud lõpul…" at bounding box center [280, 171] width 286 height 165
drag, startPoint x: 188, startPoint y: 209, endPoint x: 339, endPoint y: 211, distance: 151.2
click at [339, 211] on div "Booster aitab vähendada hüljatud ostukorve ja on sinu praeguses kuumakses." at bounding box center [280, 209] width 286 height 11
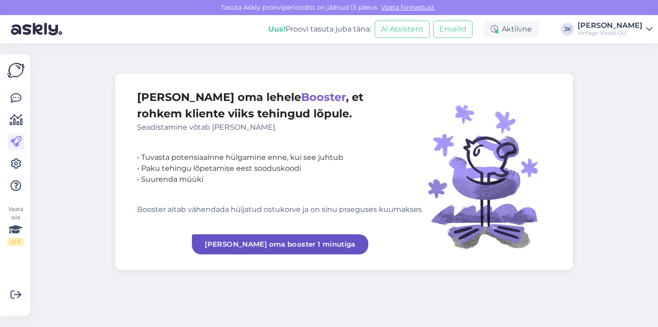
click at [295, 246] on link "[PERSON_NAME] oma booster 1 minutiga" at bounding box center [280, 244] width 176 height 20
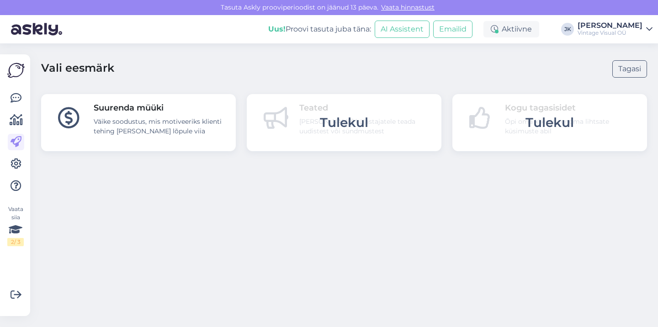
click at [144, 127] on div "Väike soodustus, mis motiveeriks klienti tehing [PERSON_NAME] lõpule viia" at bounding box center [159, 126] width 131 height 19
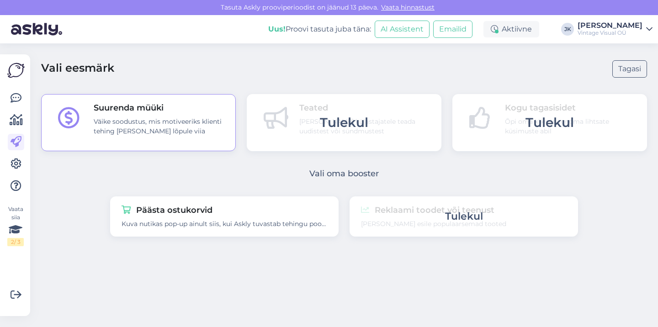
click at [255, 249] on div "Vali eesmärk Tagasi Suurenda müüki Väike soodustus, mis motiveeriks klienti teh…" at bounding box center [347, 185] width 622 height 284
click at [182, 228] on div "Kuva nutikas pop-up ainult siis, kui Askly tuvastab tehingu pooleli jätmise kav…" at bounding box center [224, 224] width 206 height 10
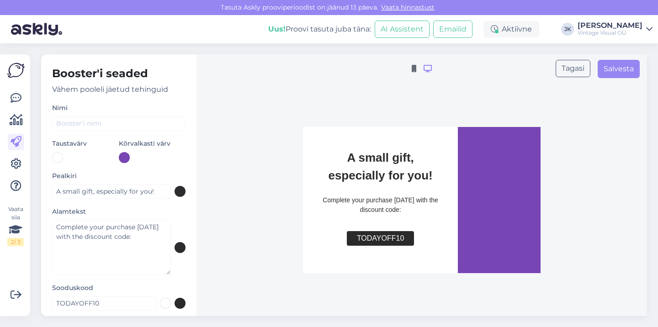
click at [221, 201] on div "Tagasi Salvesta A small gift, especially for you! Complete your purchase [DATE]…" at bounding box center [421, 185] width 450 height 262
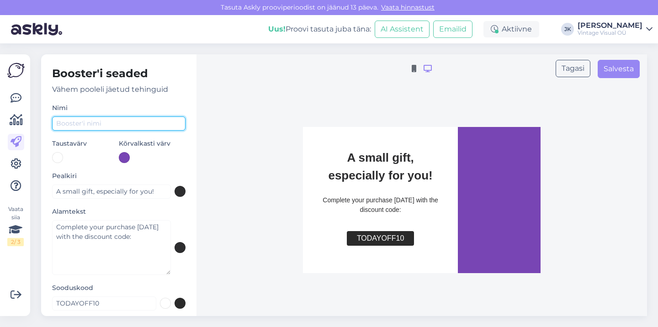
click at [140, 121] on input "text" at bounding box center [118, 123] width 133 height 14
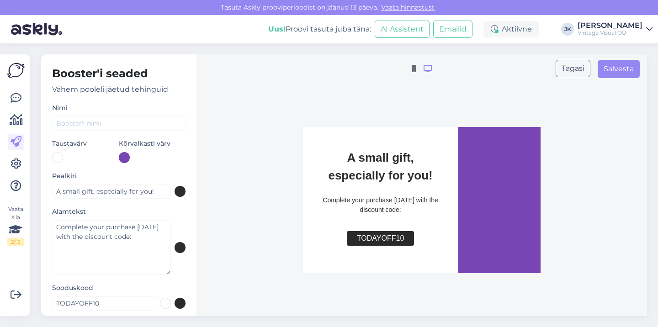
click at [203, 162] on div "Tagasi Salvesta A small gift, especially for you! Complete your purchase [DATE]…" at bounding box center [421, 185] width 450 height 262
click at [126, 159] on div at bounding box center [124, 157] width 11 height 11
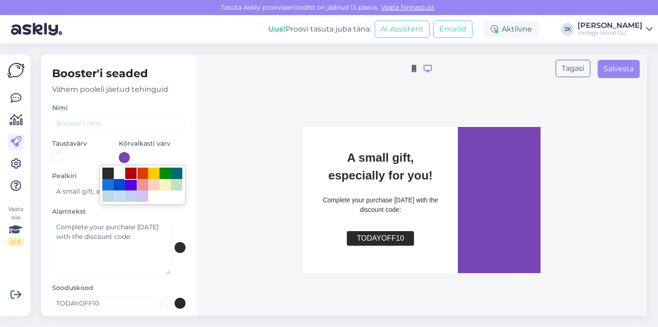
click at [132, 174] on div at bounding box center [130, 173] width 11 height 11
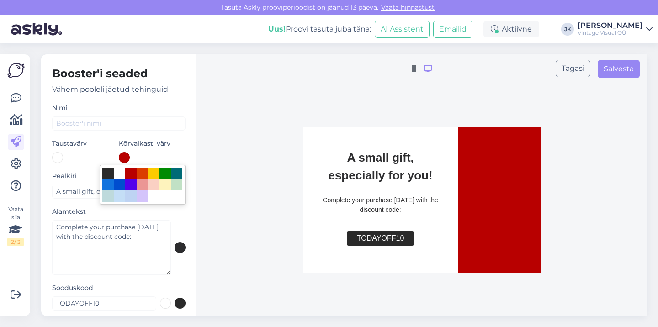
click at [209, 160] on div at bounding box center [329, 163] width 658 height 327
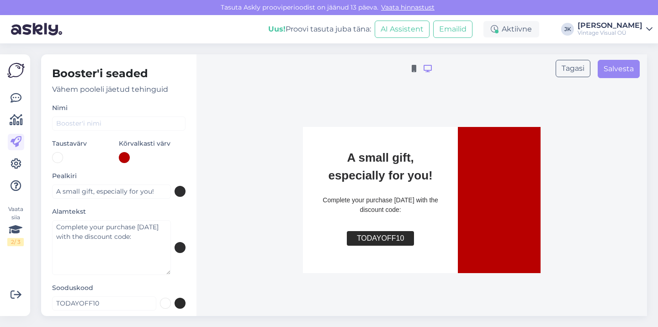
click at [124, 159] on div at bounding box center [124, 157] width 11 height 11
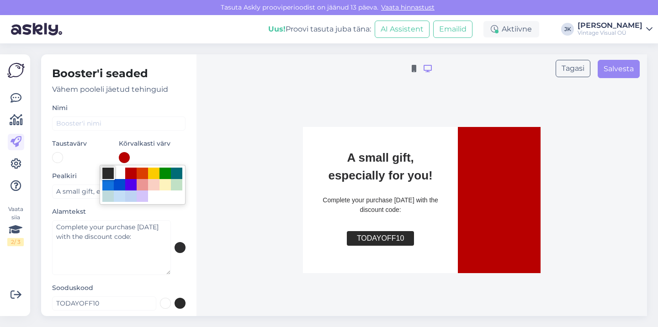
click at [107, 171] on div at bounding box center [107, 173] width 11 height 11
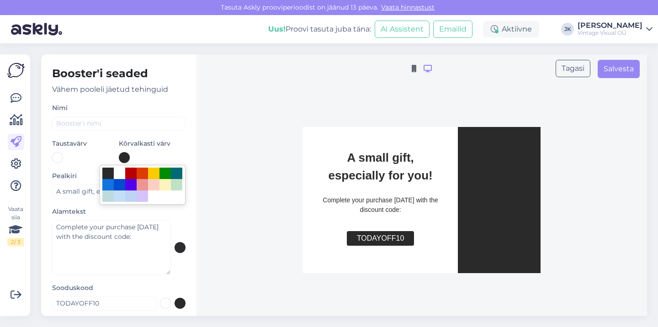
click at [218, 166] on div at bounding box center [329, 163] width 658 height 327
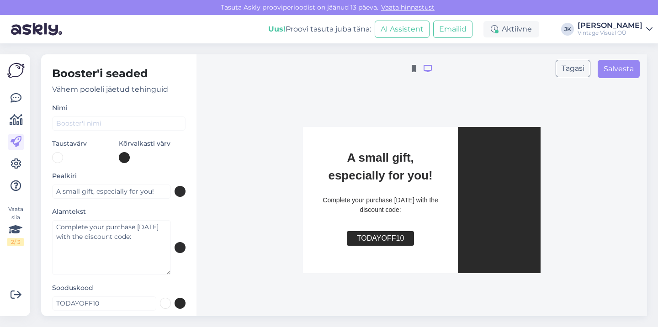
click at [125, 156] on div at bounding box center [124, 157] width 11 height 11
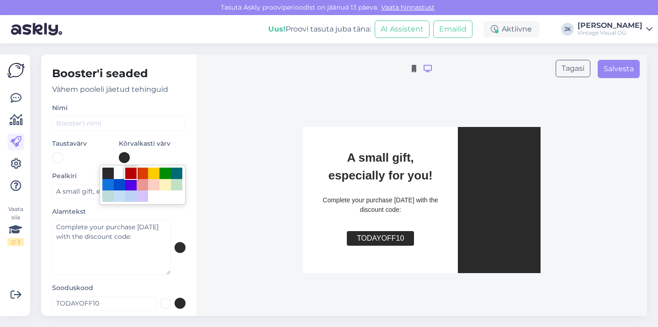
click at [133, 175] on div at bounding box center [130, 173] width 11 height 11
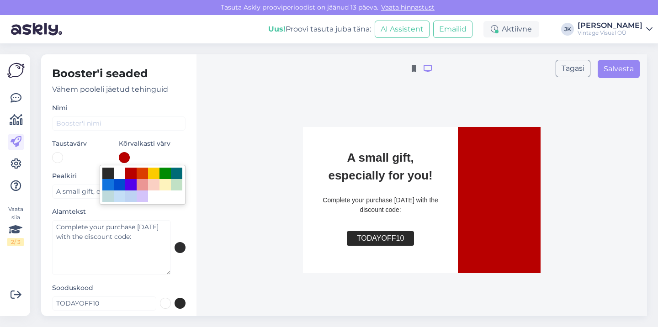
click at [213, 147] on div at bounding box center [329, 163] width 658 height 327
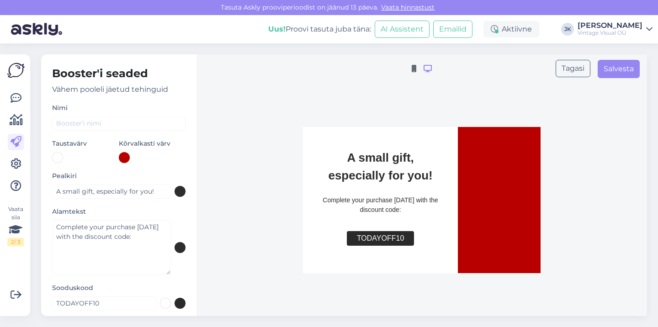
click at [144, 285] on div "Sooduskood TODAYOFF10" at bounding box center [118, 296] width 133 height 28
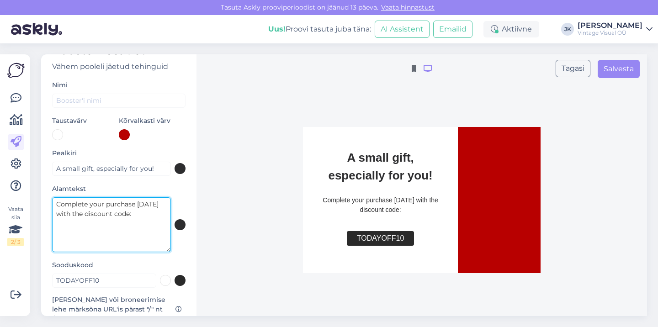
click at [137, 221] on textarea "Complete your purchase [DATE] with the discount code:" at bounding box center [111, 224] width 119 height 55
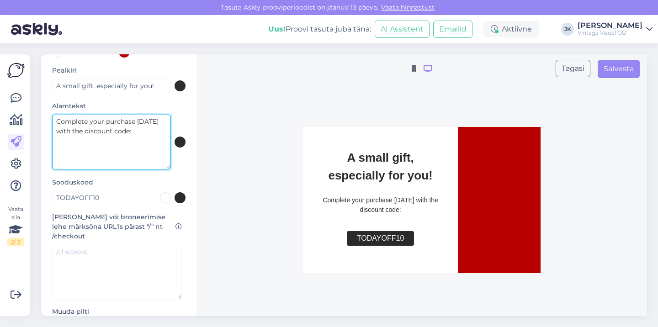
scroll to position [108, 0]
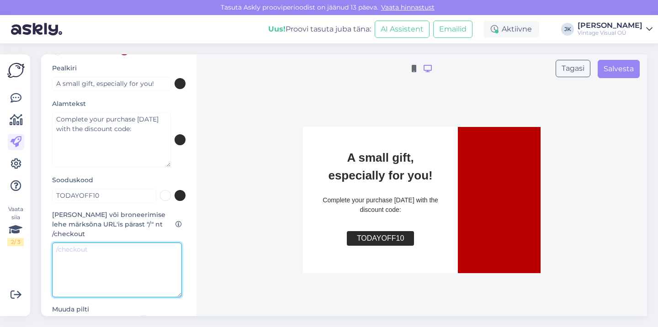
click at [121, 252] on textarea at bounding box center [117, 270] width 130 height 55
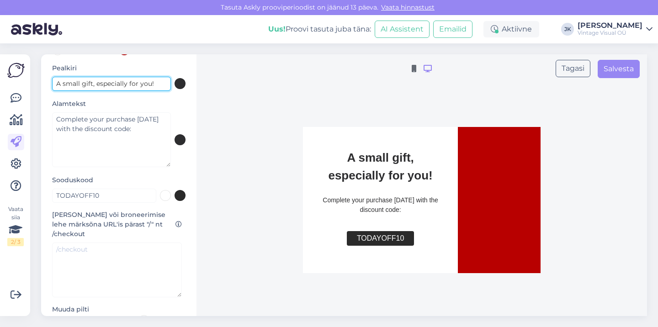
click at [60, 85] on input "A small gift, especially for you!" at bounding box center [111, 84] width 119 height 14
drag, startPoint x: 147, startPoint y: 80, endPoint x: 111, endPoint y: 80, distance: 35.6
click at [111, 80] on input "Here's a small gift, especially for you!" at bounding box center [111, 84] width 119 height 14
type input "Here's a small gift for you!"
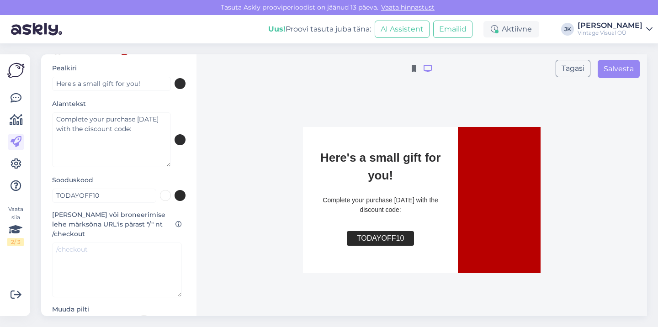
click at [154, 95] on form "[PERSON_NAME] Kõrvalkasti värv Pealkiri Here's a small gift for you! Alamtekst …" at bounding box center [118, 184] width 133 height 379
click at [134, 258] on textarea at bounding box center [117, 270] width 130 height 55
type textarea "/checkout"
click at [135, 232] on label "[PERSON_NAME] või broneerimise lehe märksõna URL'is pärast "/" nt /checkout" at bounding box center [118, 224] width 133 height 29
click at [116, 223] on label "[PERSON_NAME] või broneerimise lehe märksõna URL'is pärast "/" nt /checkout" at bounding box center [118, 224] width 133 height 29
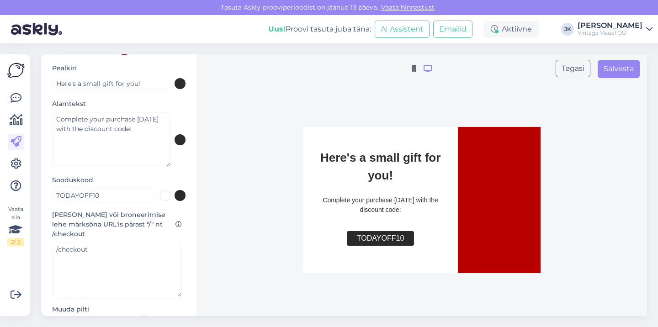
click at [116, 233] on label "[PERSON_NAME] või broneerimise lehe märksõna URL'is pärast "/" nt /checkout" at bounding box center [118, 224] width 133 height 29
click at [113, 253] on textarea "/checkout" at bounding box center [117, 270] width 130 height 55
type textarea "/checkout"
click at [137, 220] on label "[PERSON_NAME] või broneerimise lehe märksõna URL'is pärast "/" nt /checkout" at bounding box center [118, 224] width 133 height 29
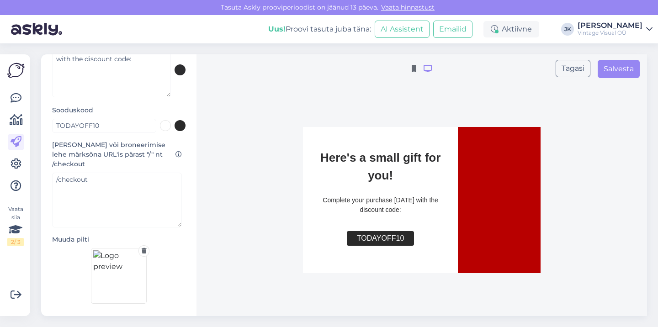
scroll to position [159, 0]
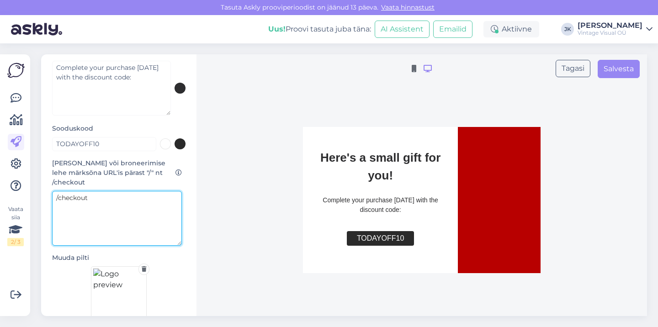
click at [137, 220] on textarea "/checkout" at bounding box center [117, 218] width 130 height 55
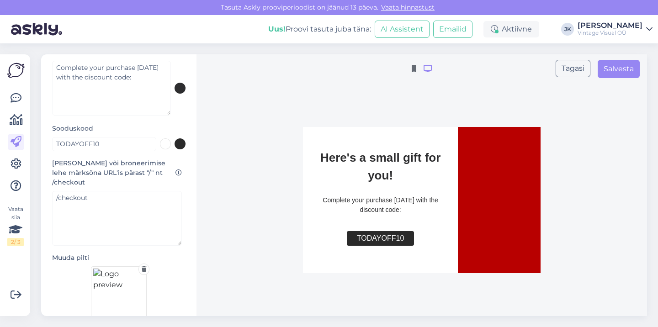
click at [67, 268] on div "Muuda pilti" at bounding box center [118, 287] width 133 height 69
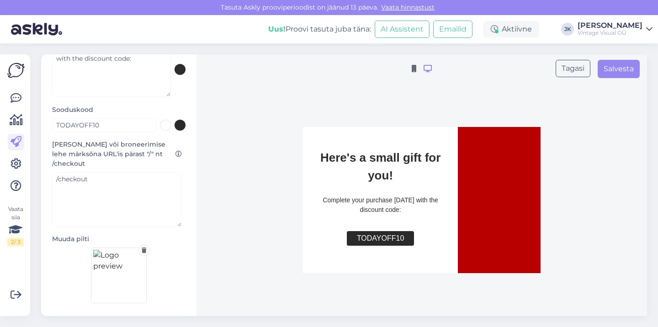
scroll to position [178, 0]
click at [145, 249] on icon at bounding box center [144, 250] width 5 height 5
click at [120, 274] on img at bounding box center [119, 276] width 56 height 56
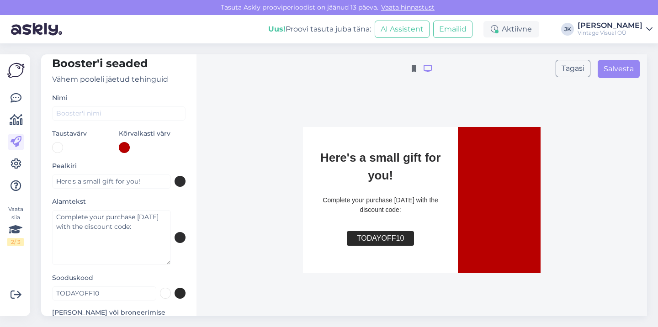
scroll to position [0, 0]
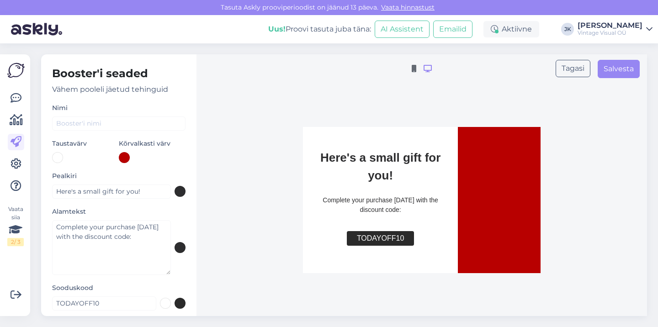
click at [167, 161] on div at bounding box center [152, 157] width 67 height 11
click at [20, 93] on div at bounding box center [20, 93] width 5 height 5
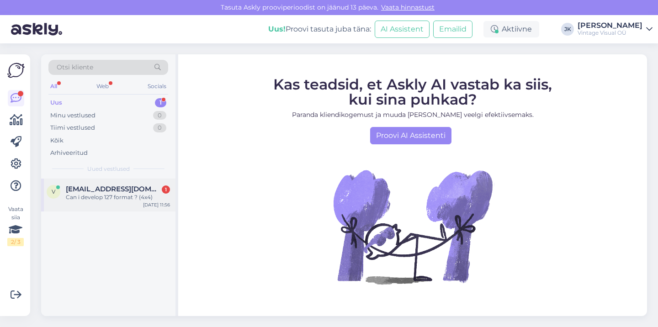
click at [112, 191] on span "[EMAIL_ADDRESS][DOMAIN_NAME]" at bounding box center [113, 189] width 95 height 8
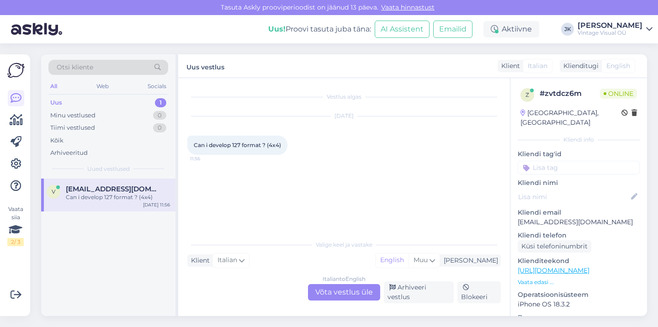
click at [256, 264] on div "Klient Italian Mina English Muu" at bounding box center [343, 260] width 313 height 12
click at [285, 212] on div "Vestlus algas [DATE] Can i develop 127 format ? (4x4) 11:56" at bounding box center [348, 157] width 322 height 140
click at [295, 143] on div at bounding box center [291, 145] width 8 height 19
click at [368, 296] on div "Italian to English Võta vestlus üle" at bounding box center [344, 292] width 72 height 16
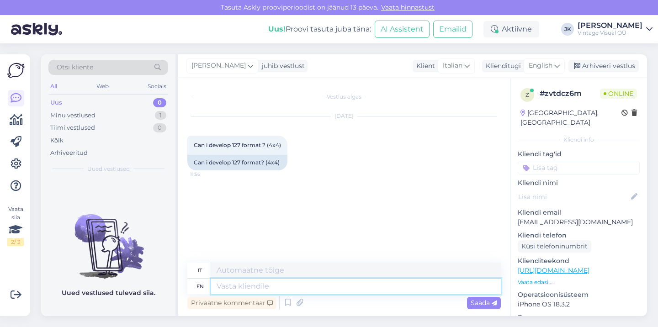
click at [270, 286] on textarea at bounding box center [356, 287] width 290 height 16
type textarea "Hello,"
type textarea "Ciao,"
type textarea "Hello, yes"
type textarea "Ciao, sì"
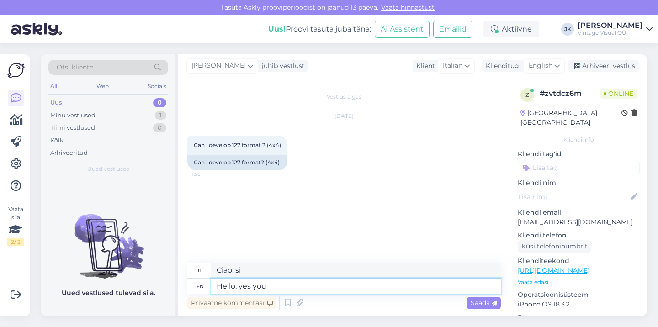
type textarea "Hello, yes you c"
type textarea "Ciao, sì tu"
type textarea "Hello, yes you can"
type textarea "Ciao, sì che puoi"
type textarea "Hello, yes you can using t"
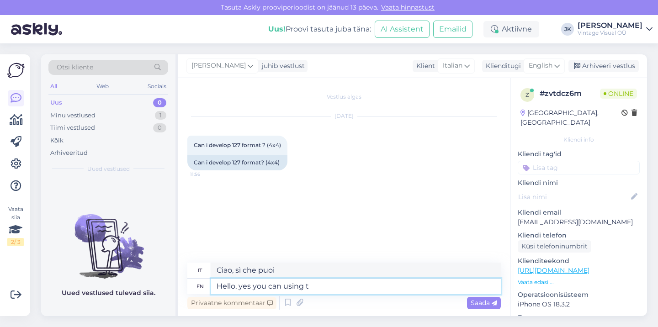
type textarea "Ciao, sì puoi usare"
type textarea "Hello, yes you can using the"
type textarea "Ciao, sì puoi usare il"
type textarea "Hello,"
type textarea "Ciao,"
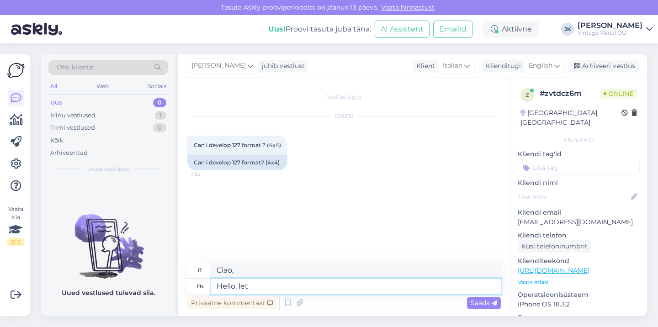
type textarea "Hello, let m"
type textarea "Ciao, lascia"
type textarea "Hello, let me"
type textarea "Ciao, lasciami"
type textarea "Hello, let me consult"
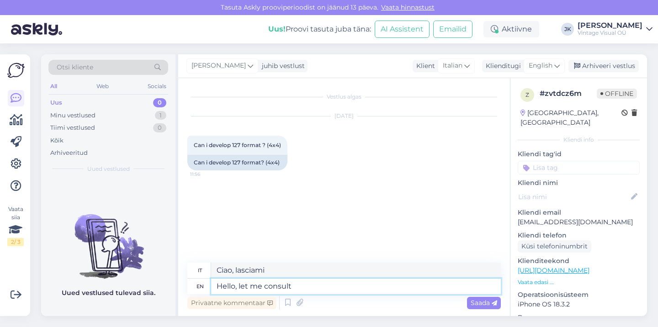
type textarea "[PERSON_NAME], lasciami consultare"
type textarea "Hello, let me consult with a"
type textarea "Salve, vorrei consultarmi con"
type textarea "Hello, let me consult with a"
type textarea "Salve, vorrei consultare un"
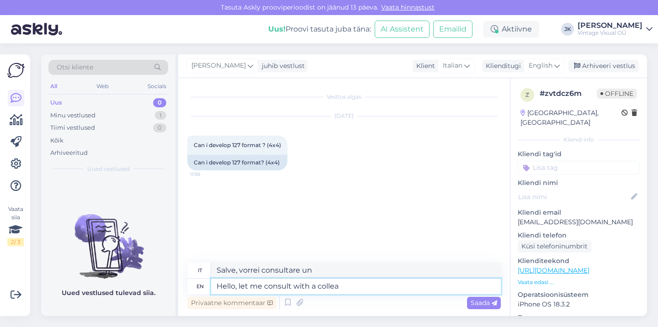
type textarea "Hello, let me consult with a colleague"
type textarea "Salve, vorrei consultarmi con un collega"
type textarea "Hello, let me consult with a colleague quickly he"
type textarea "Salve, vorrei parlare velocemente con un collega"
type textarea "Hello, let me consult with a colleague quickly here."
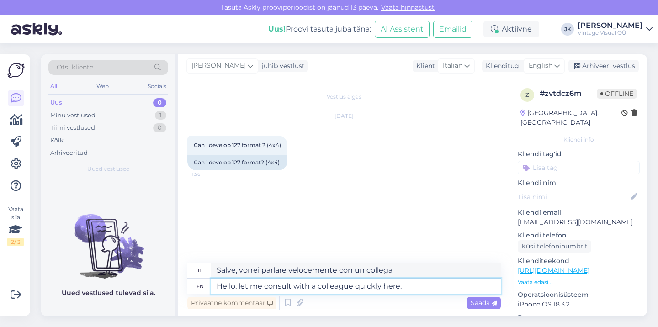
type textarea "Buongiorno, vorrei parlare velocemente con un collega."
type textarea "Hello, let me consult with a colleague quickly here. I wi"
type textarea "Salve, vorrei parlare velocemente con un collega."
type textarea "Hello, let me consult with a colleague quickly here. I will get"
type textarea "Salve, vorrei parlare velocemente con un collega. Riceverò"
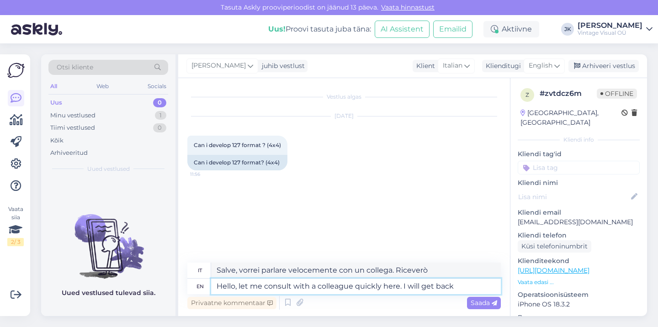
type textarea "Hello, let me consult with a colleague quickly here. I will get back y"
type textarea "Salve, vorrei parlare velocemente con un collega. Ti risponderò."
type textarea "Hello, let me consult with a colleague quickly here. I will get back to yo"
type textarea "Salve, vorrei parlare velocemente con un collega. Vi risponderò"
type textarea "Hello, let me consult with a colleague quickly here. I will get back to you"
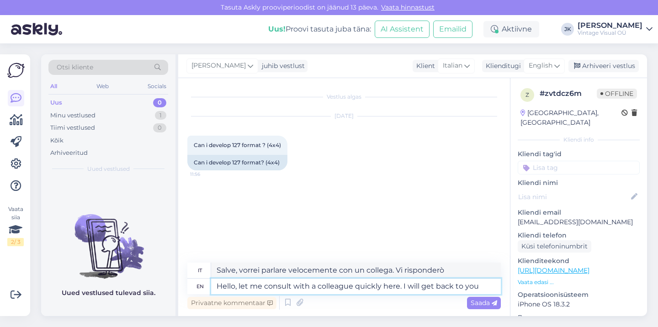
type textarea "Salve, vorrei parlare velocemente con un collega. Le risponderò."
type textarea "Hello, let me consult with a colleague quickly here. I will get back to you on."
type textarea "Salve, vorrei parlare velocemente con un collega. Ti risponderò il prima possib…"
type textarea "Hello, let me consult with a colleague quickly here. I will get back to you on.…"
type textarea "Buongiorno, vorrei parlare velocemente con un collega. Le farò sapere al più pr…"
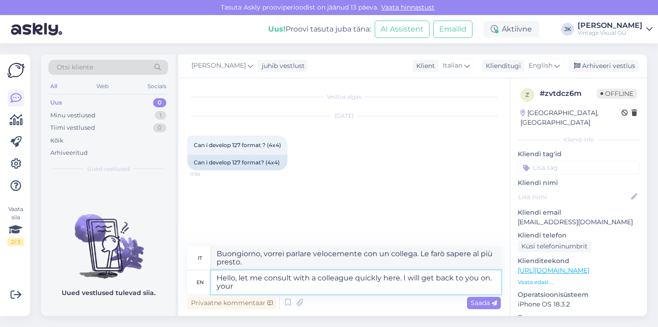
type textarea "Hello, let me consult with a colleague quickly here. I will get back to you on.…"
type textarea "Salve, vorrei parlare velocemente con un collega. Le risponderò al più presto."
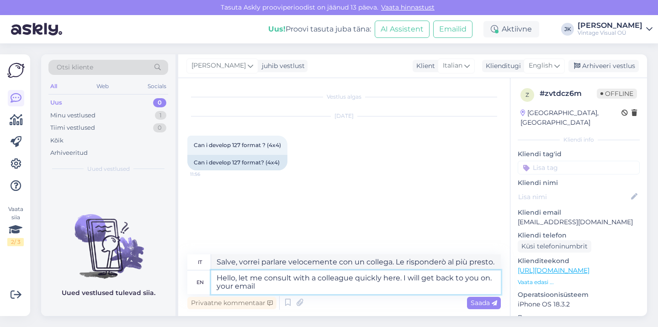
type textarea "Hello, let me consult with a colleague quickly here. I will get back to you on.…"
type textarea "Salve, vorrei parlare velocemente con un collega. Le risponderò via email."
type textarea "Hello, let me consult with a colleague quickly here. I will get back to you on.…"
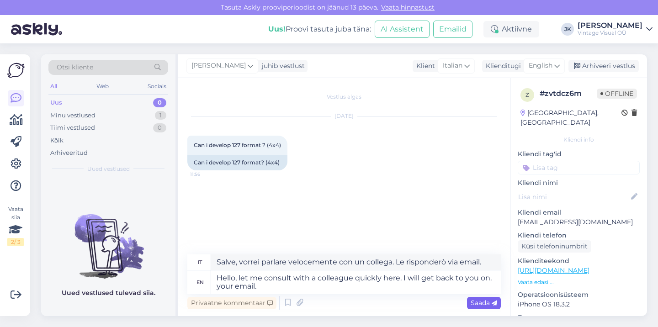
click at [479, 302] on span "Saada" at bounding box center [483, 303] width 26 height 8
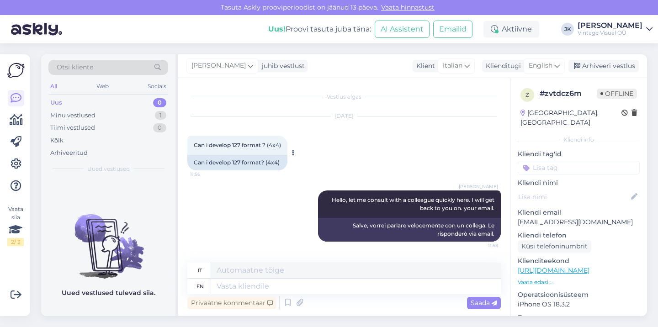
click at [235, 147] on span "Can i develop 127 format ? (4x4)" at bounding box center [237, 145] width 87 height 7
click at [294, 151] on icon at bounding box center [293, 152] width 2 height 5
click at [251, 166] on div "Can i develop 127 format? (4x4)" at bounding box center [237, 163] width 100 height 16
click at [259, 160] on div "Can i develop 127 format? (4x4)" at bounding box center [237, 163] width 100 height 16
drag, startPoint x: 247, startPoint y: 143, endPoint x: 188, endPoint y: 144, distance: 58.9
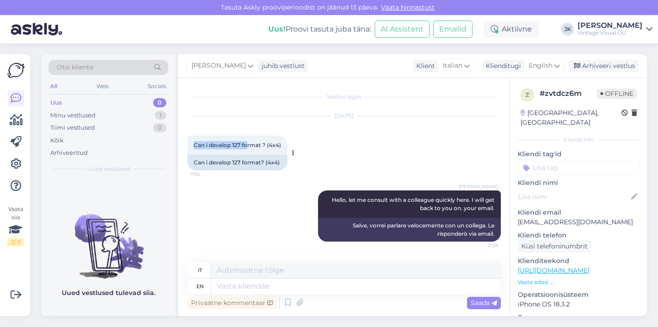
click at [188, 144] on div "Can i develop 127 format ? (4x4) 11:56" at bounding box center [237, 145] width 100 height 19
click at [188, 145] on div "Can i develop 127 format ? (4x4) 11:56" at bounding box center [237, 145] width 100 height 19
click at [121, 116] on div "Minu vestlused 1" at bounding box center [108, 115] width 120 height 13
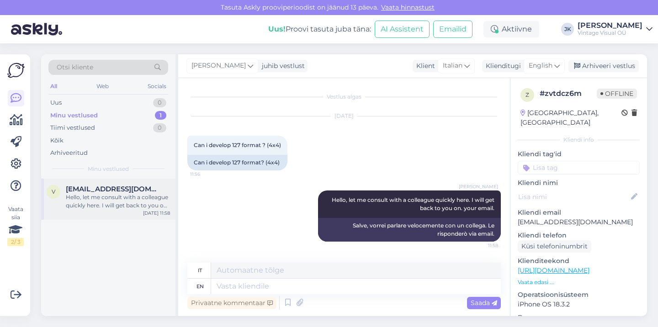
click at [132, 210] on div "v [EMAIL_ADDRESS][DOMAIN_NAME] Hello, let me consult with a colleague quickly h…" at bounding box center [108, 199] width 134 height 41
click at [228, 272] on textarea at bounding box center [356, 271] width 290 height 16
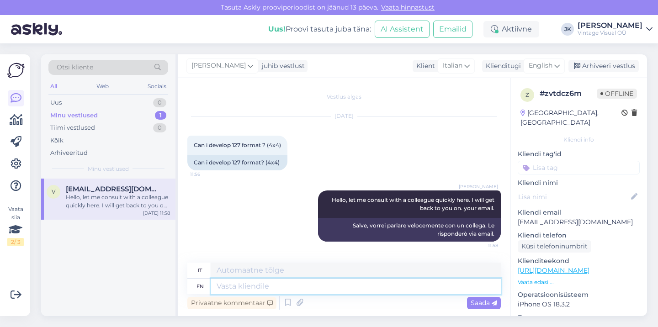
click at [234, 285] on textarea at bounding box center [356, 287] width 290 height 16
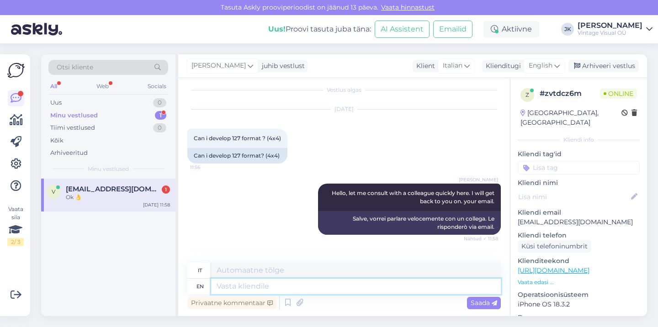
scroll to position [52, 0]
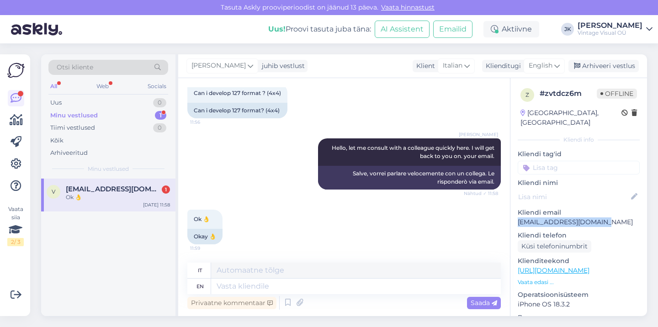
drag, startPoint x: 611, startPoint y: 213, endPoint x: 515, endPoint y: 214, distance: 95.5
click at [516, 214] on div "z # zvtdcz6m Offline [GEOGRAPHIC_DATA], [GEOGRAPHIC_DATA] Kliendi info Kliendi …" at bounding box center [578, 270] width 137 height 385
copy p "[EMAIL_ADDRESS][DOMAIN_NAME]"
click at [142, 186] on span "[EMAIL_ADDRESS][DOMAIN_NAME]" at bounding box center [113, 189] width 95 height 8
click at [104, 218] on div "v [EMAIL_ADDRESS][DOMAIN_NAME] Ok 👌 [DATE] 11:58" at bounding box center [108, 248] width 134 height 138
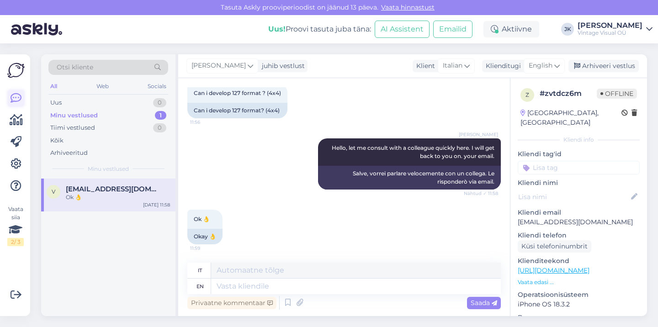
click at [15, 96] on icon at bounding box center [16, 98] width 11 height 11
click at [131, 118] on div "Minu vestlused 1" at bounding box center [108, 115] width 120 height 13
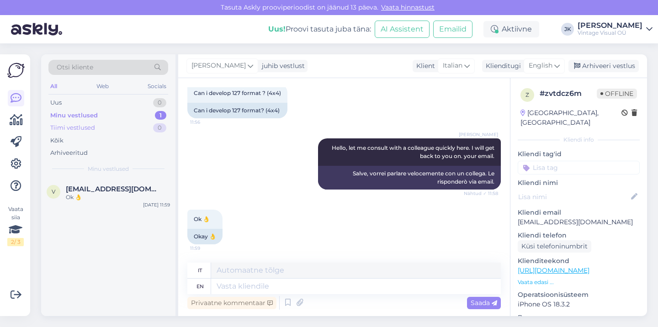
click at [112, 129] on div "Tiimi vestlused 0" at bounding box center [108, 127] width 120 height 13
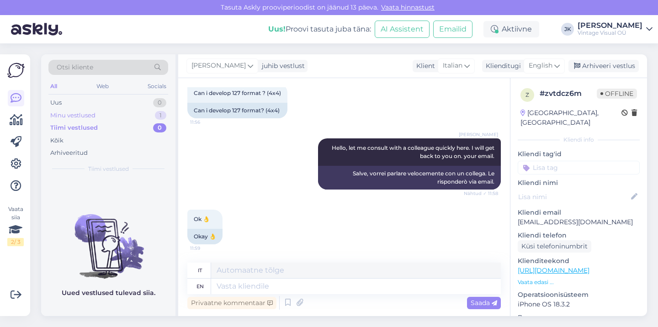
click at [102, 110] on div "Minu vestlused 1" at bounding box center [108, 115] width 120 height 13
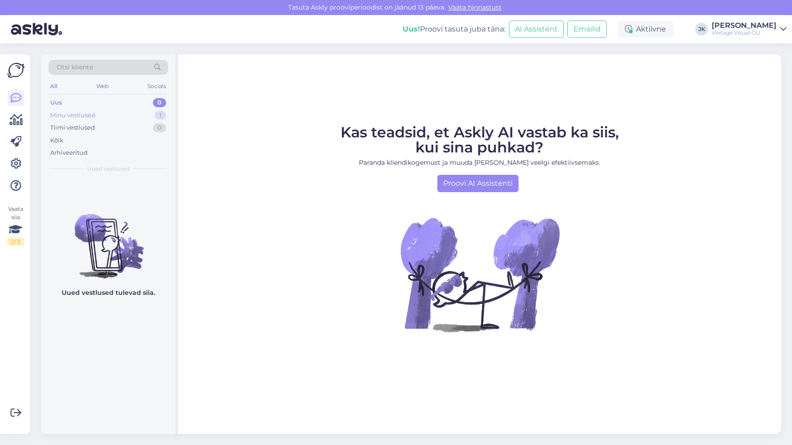
click at [103, 116] on div "Minu vestlused 1" at bounding box center [108, 115] width 120 height 13
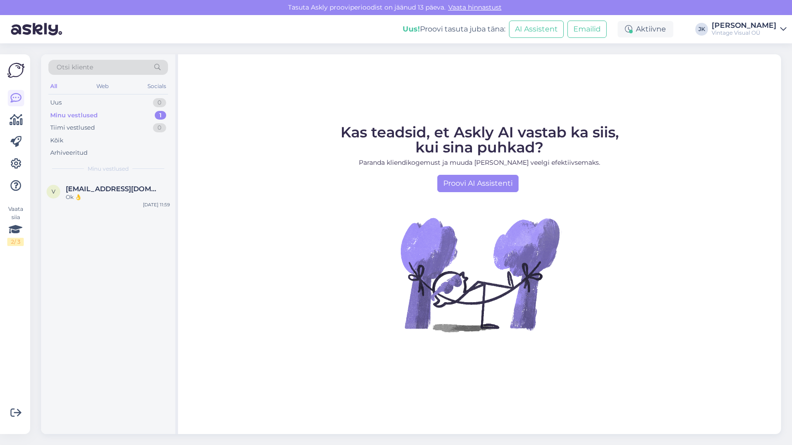
click at [150, 272] on div "v [EMAIL_ADDRESS][DOMAIN_NAME] Ok 👌 [DATE] 11:59" at bounding box center [108, 307] width 134 height 256
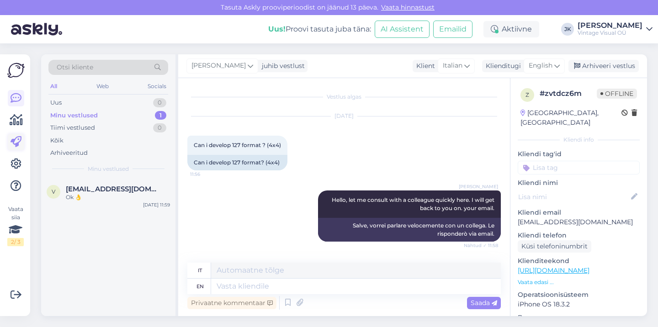
scroll to position [52, 0]
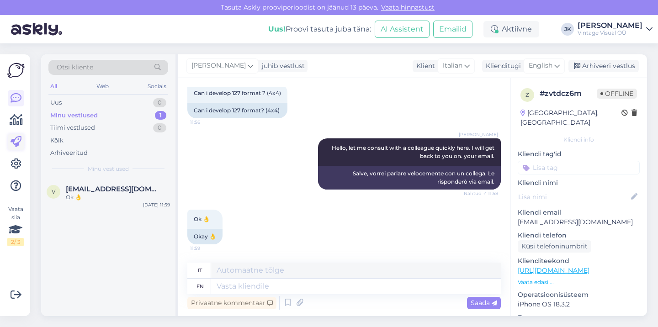
click at [14, 136] on link at bounding box center [16, 142] width 16 height 16
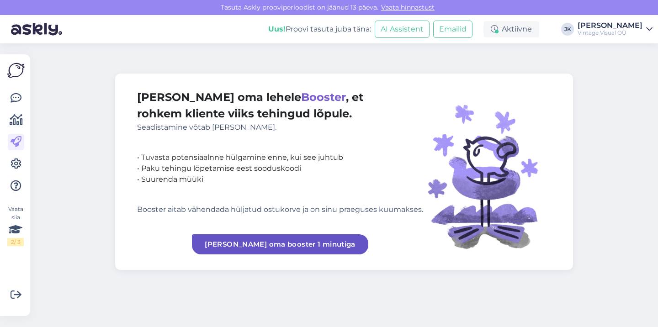
click at [266, 247] on link "[PERSON_NAME] oma booster 1 minutiga" at bounding box center [280, 244] width 176 height 20
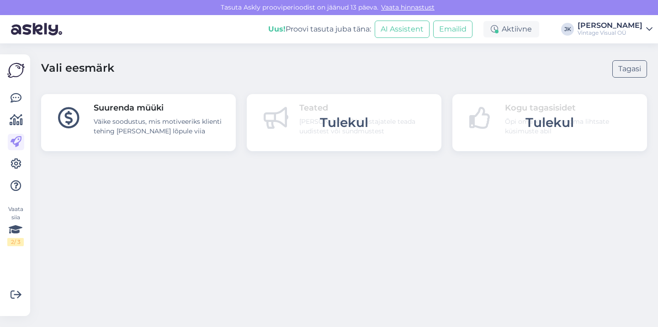
click at [186, 132] on div "Väike soodustus, mis motiveeriks klienti tehing [PERSON_NAME] lõpule viia" at bounding box center [159, 126] width 131 height 19
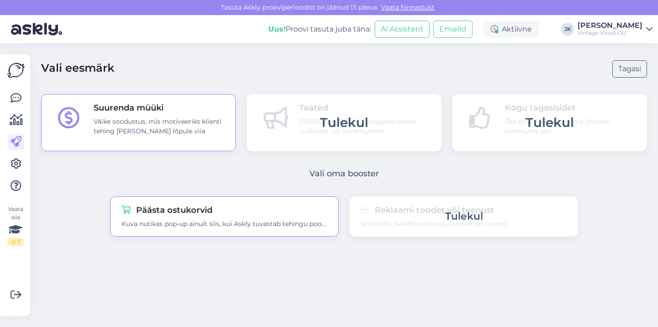
click at [221, 208] on div "Päästa ostukorvid" at bounding box center [224, 210] width 206 height 12
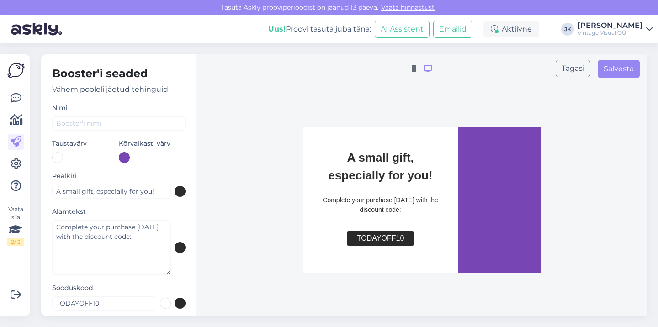
click at [126, 158] on div at bounding box center [124, 157] width 11 height 11
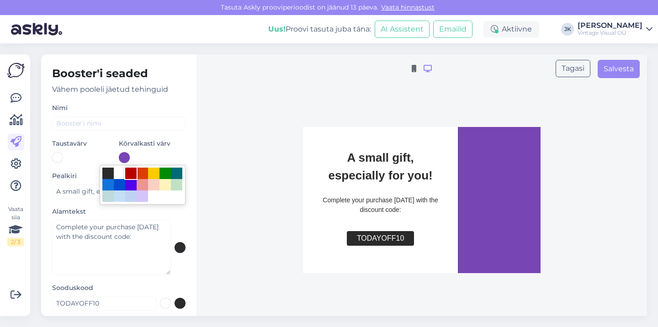
click at [132, 176] on div at bounding box center [130, 173] width 11 height 11
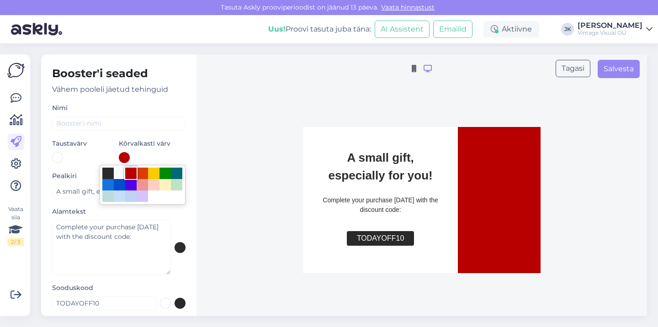
click at [132, 176] on div at bounding box center [130, 173] width 11 height 11
click at [308, 177] on div at bounding box center [329, 163] width 658 height 327
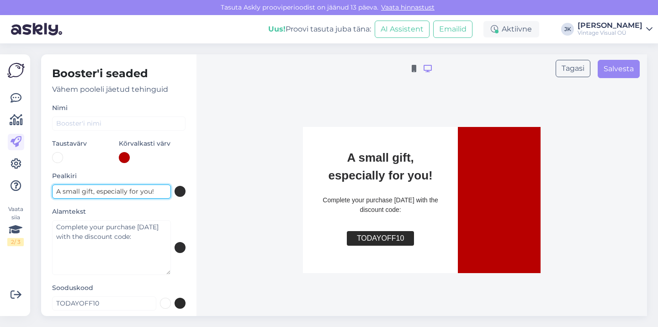
click at [84, 188] on input "A small gift, especially for you!" at bounding box center [111, 192] width 119 height 14
click at [56, 190] on input "A small gift, especially for you!" at bounding box center [111, 192] width 119 height 14
drag, startPoint x: 151, startPoint y: 190, endPoint x: 112, endPoint y: 190, distance: 39.3
click at [112, 190] on input "Here's a small gift, especially for you!" at bounding box center [111, 192] width 119 height 14
type input "Here's a small gift for you!"
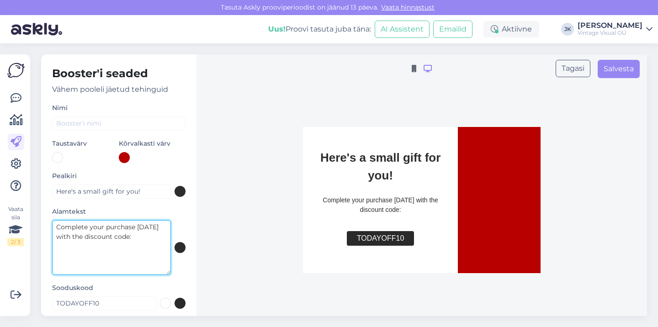
click at [132, 227] on textarea "Complete your purchase today with the discount code:" at bounding box center [111, 247] width 119 height 55
click at [146, 260] on textarea "Complete your purchase today with the discount code:" at bounding box center [111, 247] width 119 height 55
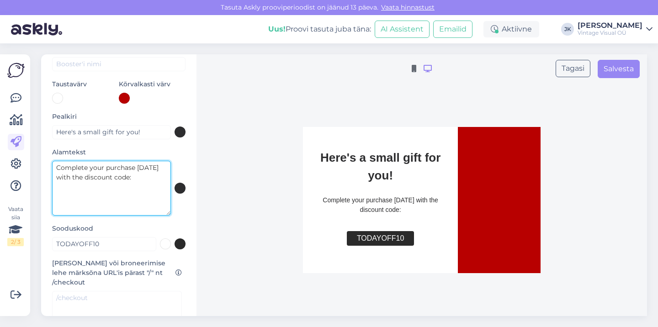
scroll to position [63, 0]
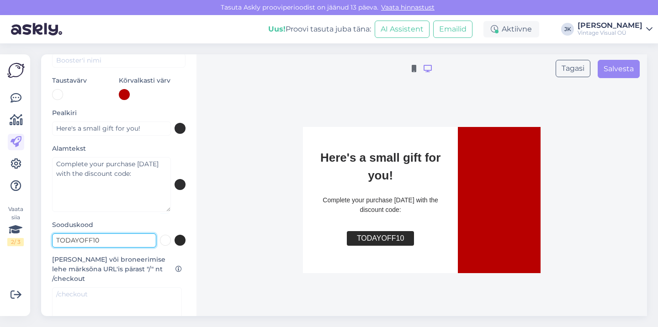
click at [125, 236] on input "TODAYOFF10" at bounding box center [104, 240] width 104 height 14
type input "F"
type input "KeepFilmAlive25"
click at [137, 263] on label "[PERSON_NAME] või broneerimise lehe märksõna URL'is pärast "/" nt /checkout" at bounding box center [118, 269] width 133 height 29
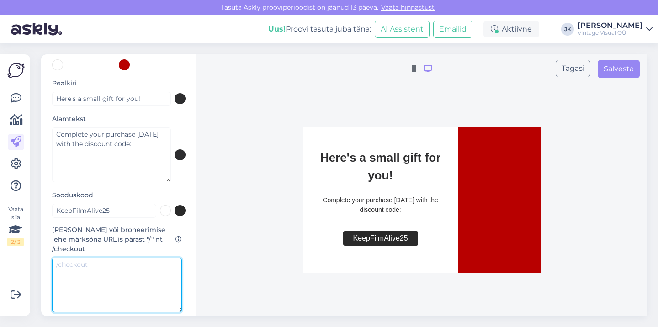
click at [131, 269] on textarea at bounding box center [117, 285] width 130 height 55
type textarea "/checkout"
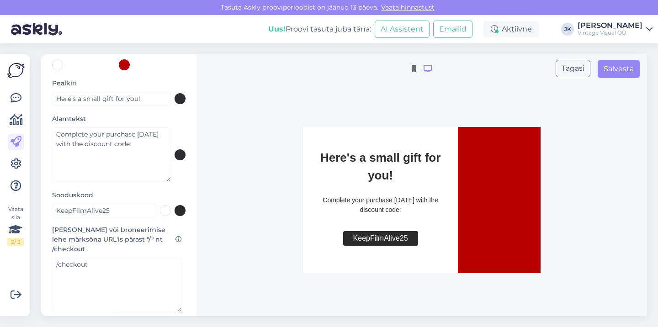
click at [156, 252] on label "[PERSON_NAME] või broneerimise lehe märksõna URL'is pärast "/" nt /checkout" at bounding box center [118, 239] width 133 height 29
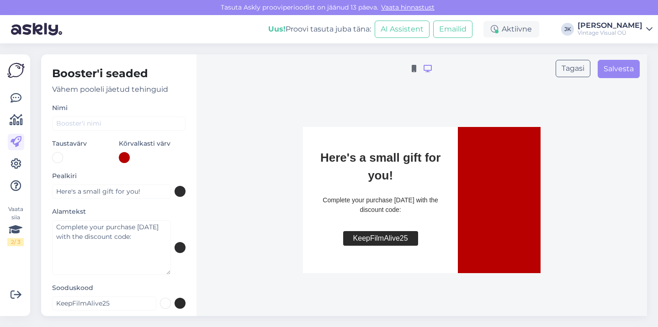
scroll to position [0, 0]
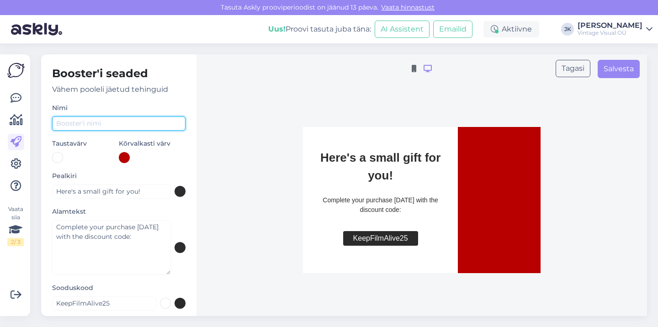
click at [119, 126] on input "text" at bounding box center [118, 123] width 133 height 14
type input "KeepFilmAlive"
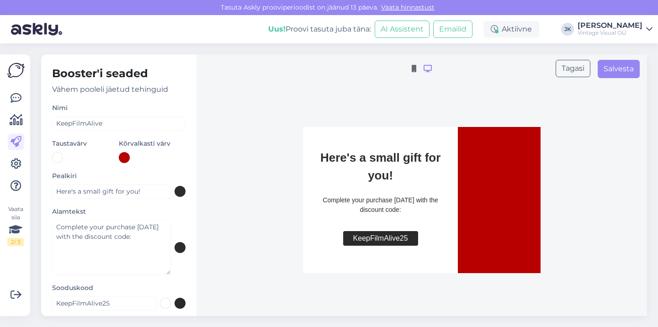
click at [275, 130] on div "Tagasi Salvesta Here's a small gift for you! Complete your purchase today with …" at bounding box center [421, 185] width 450 height 262
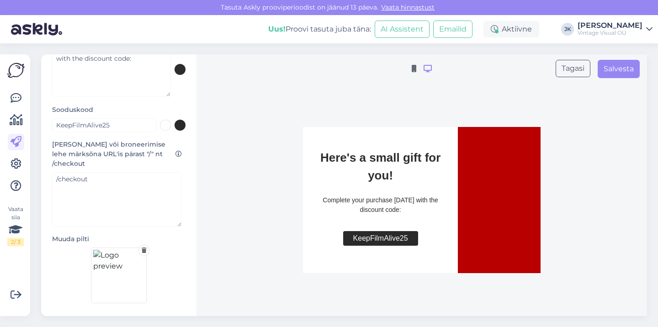
scroll to position [178, 0]
click at [122, 267] on img at bounding box center [119, 276] width 56 height 56
click at [316, 106] on div "Tagasi Salvesta Here's a small gift for you! Complete your purchase today with …" at bounding box center [421, 185] width 450 height 262
click at [412, 68] on icon at bounding box center [413, 68] width 5 height 7
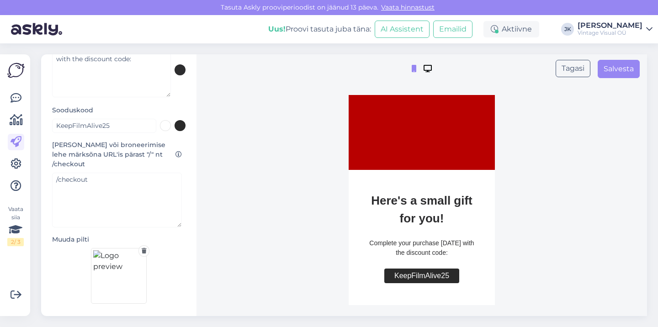
click at [425, 61] on div at bounding box center [428, 69] width 16 height 18
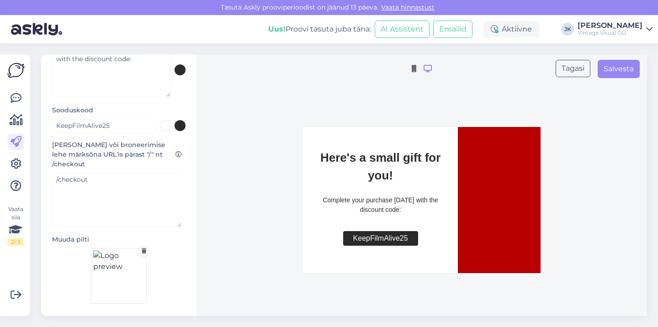
click at [145, 250] on icon at bounding box center [144, 250] width 5 height 5
click at [105, 257] on img at bounding box center [119, 276] width 56 height 56
click at [415, 65] on icon at bounding box center [413, 68] width 5 height 7
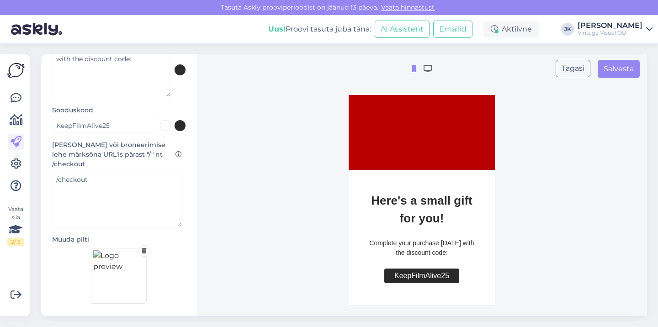
click at [143, 248] on icon at bounding box center [144, 250] width 5 height 5
click at [122, 266] on img at bounding box center [119, 276] width 56 height 56
click at [428, 70] on icon at bounding box center [427, 68] width 8 height 7
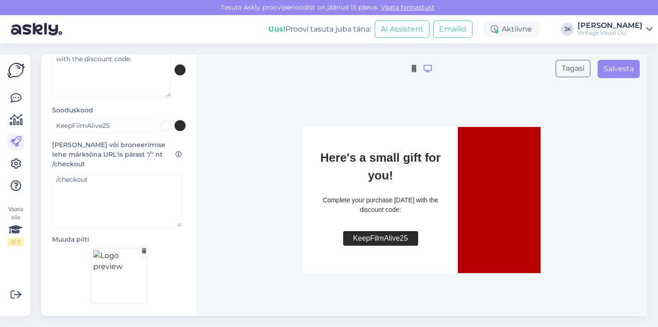
click at [151, 248] on div "Muuda pilti" at bounding box center [118, 269] width 133 height 69
click at [144, 248] on icon at bounding box center [144, 250] width 5 height 5
click at [118, 261] on img at bounding box center [119, 276] width 56 height 56
click at [420, 68] on div at bounding box center [428, 69] width 16 height 18
click at [413, 68] on icon at bounding box center [413, 68] width 5 height 7
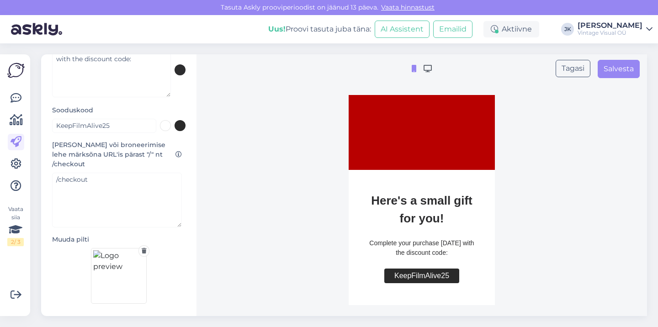
click at [141, 251] on div at bounding box center [143, 250] width 11 height 11
click at [121, 264] on img at bounding box center [119, 276] width 56 height 56
click at [426, 71] on icon at bounding box center [427, 68] width 8 height 7
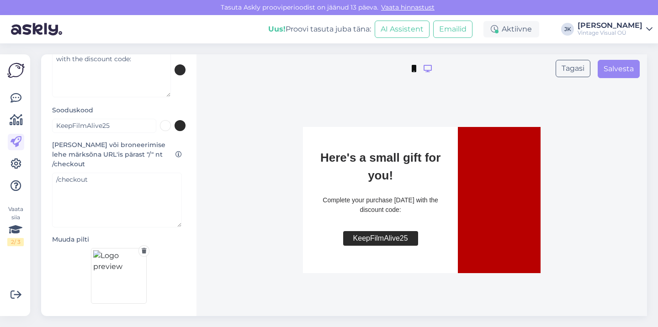
click at [412, 71] on icon at bounding box center [413, 68] width 5 height 7
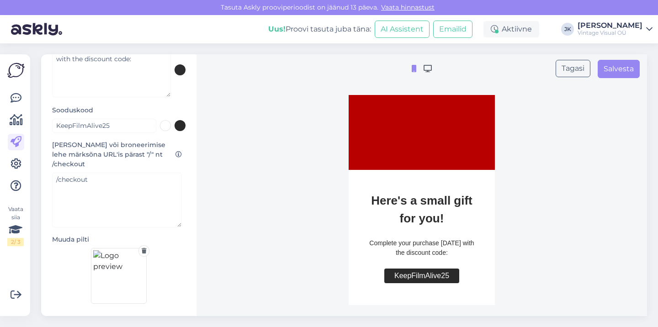
click at [146, 249] on icon at bounding box center [144, 250] width 5 height 5
click at [119, 271] on img at bounding box center [119, 276] width 56 height 56
click at [105, 277] on img at bounding box center [119, 276] width 56 height 56
click at [428, 69] on icon at bounding box center [427, 68] width 8 height 7
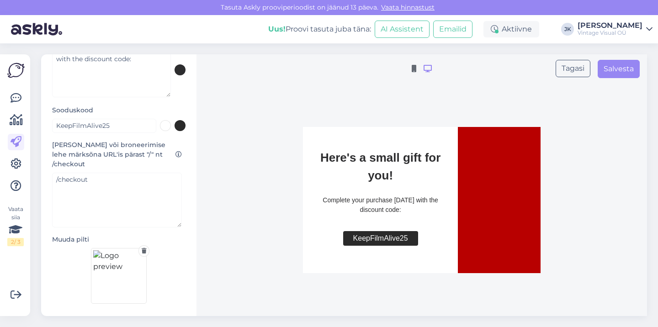
click at [591, 93] on div "Tagasi Salvesta Here's a small gift for you! Complete your purchase today with …" at bounding box center [421, 185] width 450 height 262
click at [614, 68] on button "Salvesta" at bounding box center [618, 69] width 42 height 18
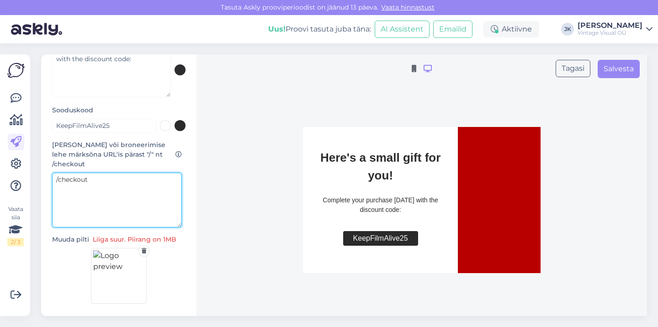
click at [150, 197] on textarea "/checkout" at bounding box center [117, 200] width 130 height 55
click at [142, 250] on icon at bounding box center [144, 250] width 5 height 5
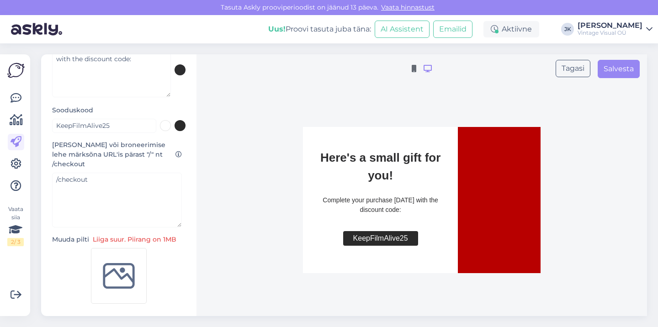
click at [123, 282] on img at bounding box center [119, 276] width 56 height 56
click at [419, 70] on div at bounding box center [414, 69] width 12 height 18
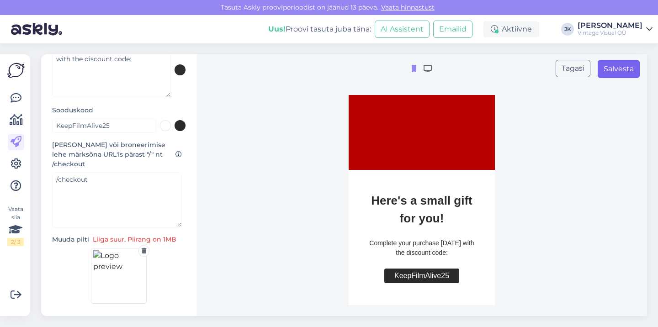
click at [615, 71] on button "Salvesta" at bounding box center [618, 69] width 42 height 18
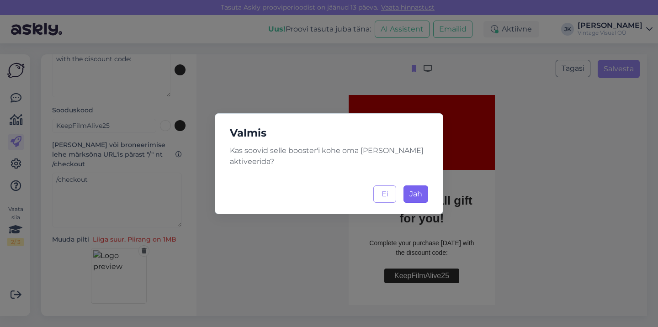
click at [416, 197] on span "Jah" at bounding box center [415, 194] width 13 height 9
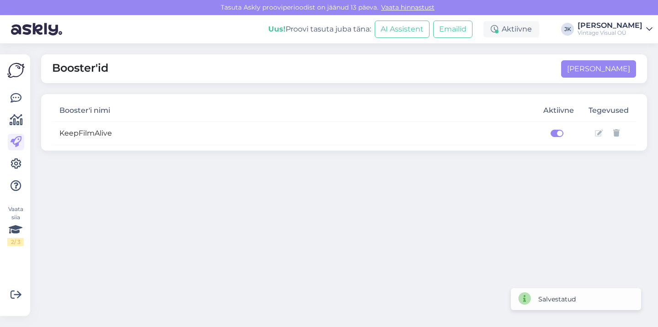
click at [598, 133] on icon at bounding box center [599, 133] width 8 height 7
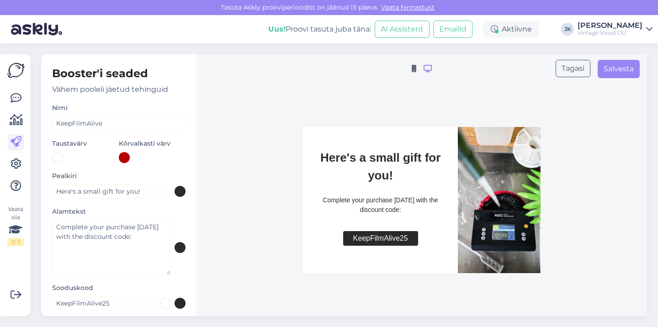
click at [121, 157] on div at bounding box center [124, 157] width 11 height 11
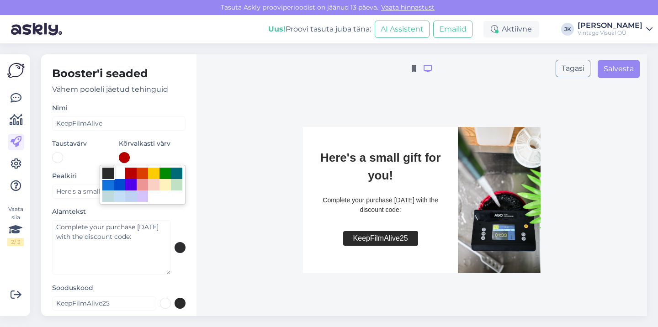
click at [107, 173] on div at bounding box center [107, 173] width 11 height 11
click at [213, 161] on div at bounding box center [329, 163] width 658 height 327
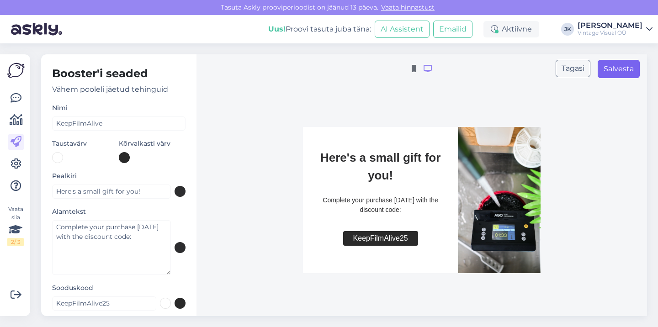
click at [624, 69] on button "Salvesta" at bounding box center [618, 69] width 42 height 18
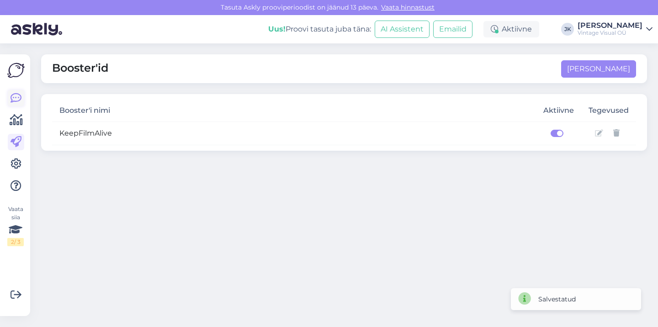
click at [19, 100] on icon at bounding box center [16, 98] width 11 height 11
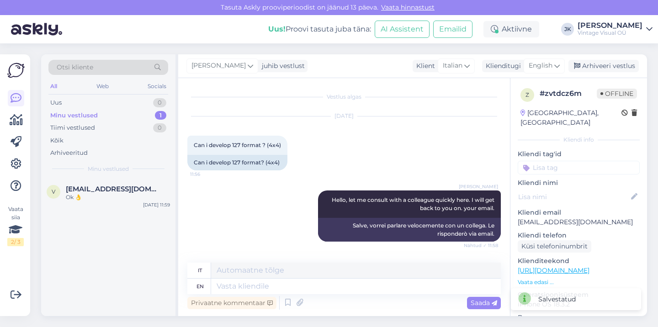
scroll to position [52, 0]
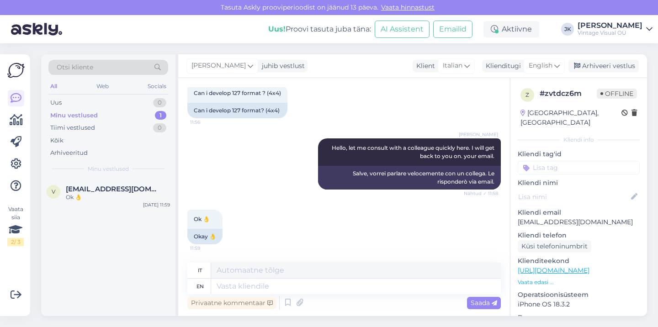
click at [228, 181] on div "Joonas Kurrikoff Hello, let me consult with a colleague quickly here. I will ge…" at bounding box center [343, 163] width 313 height 71
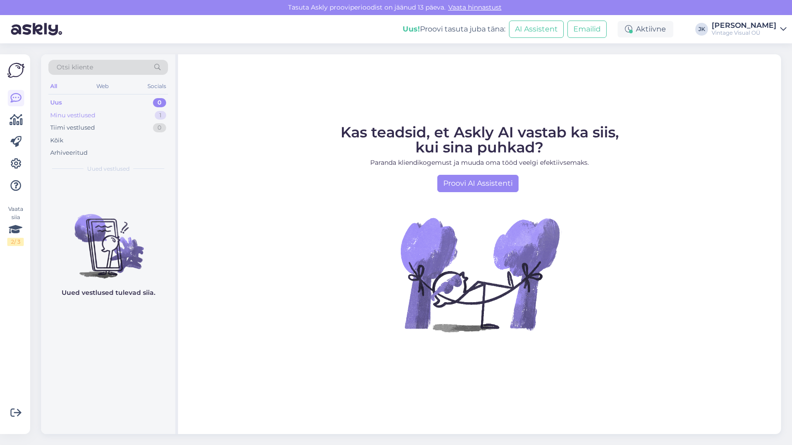
click at [111, 116] on div "Minu vestlused 1" at bounding box center [108, 115] width 120 height 13
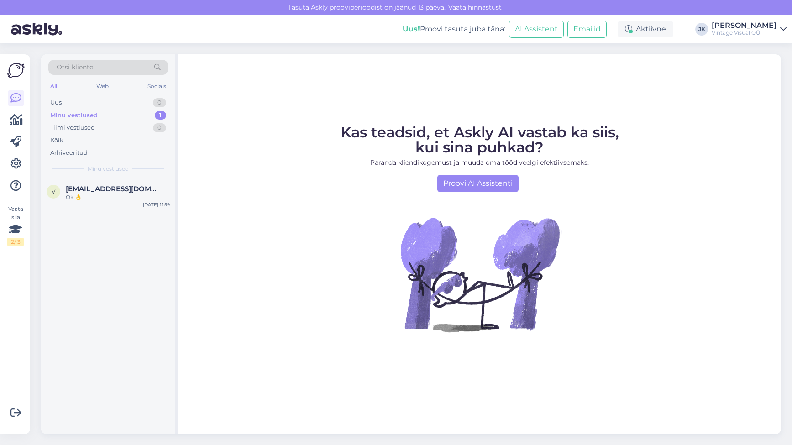
click at [790, 435] on div "Otsi kliente All Web Socials Uus 0 Minu vestlused 1 Tiimi vestlused 0 Kõik Arhi…" at bounding box center [414, 244] width 757 height 402
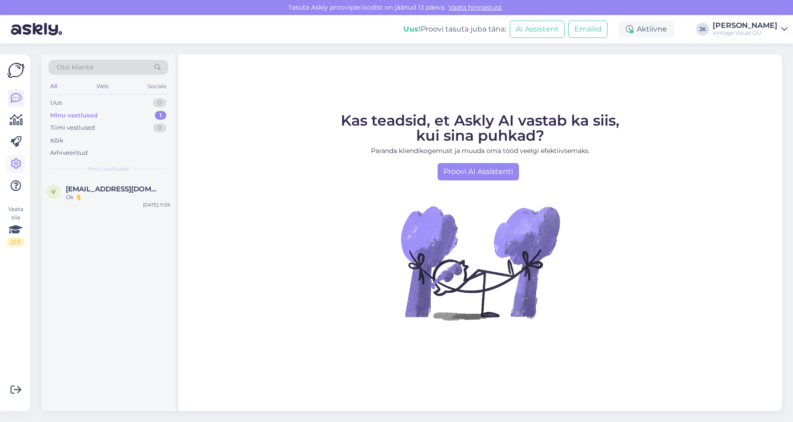
click at [21, 166] on icon at bounding box center [16, 163] width 11 height 11
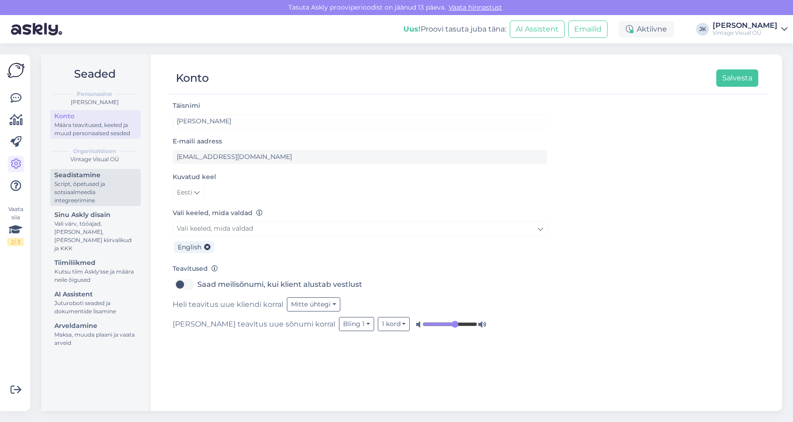
click at [90, 199] on div "Script, õpetused ja sotsiaalmeedia integreerimine" at bounding box center [95, 192] width 82 height 25
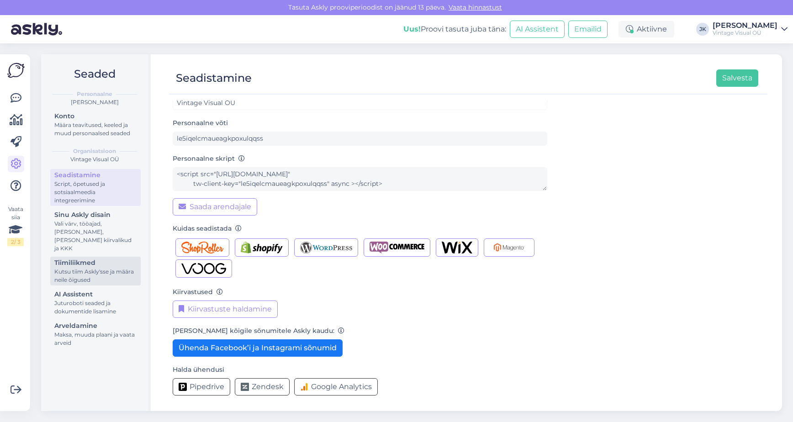
scroll to position [18, 0]
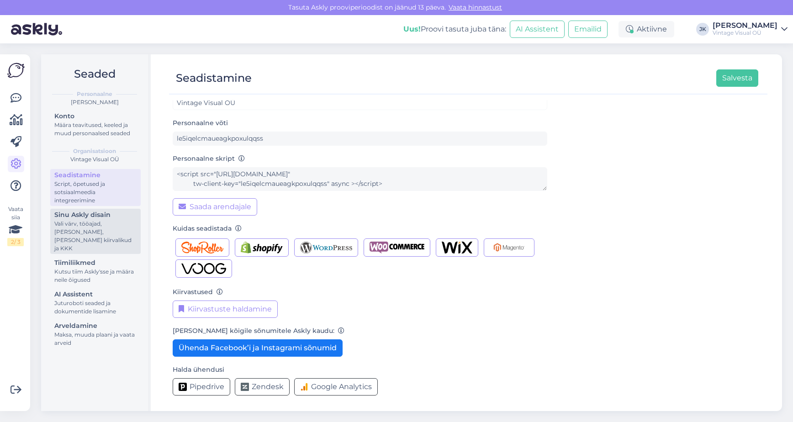
click at [109, 225] on div "Vali värv, tööajad, [PERSON_NAME], [PERSON_NAME] kiirvalikud ja KKK" at bounding box center [95, 236] width 82 height 33
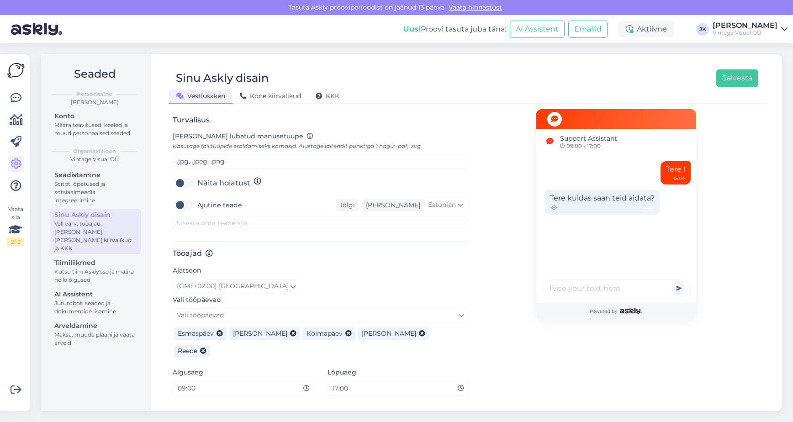
scroll to position [372, 0]
click at [454, 404] on span "Eemalda" at bounding box center [454, 409] width 28 height 10
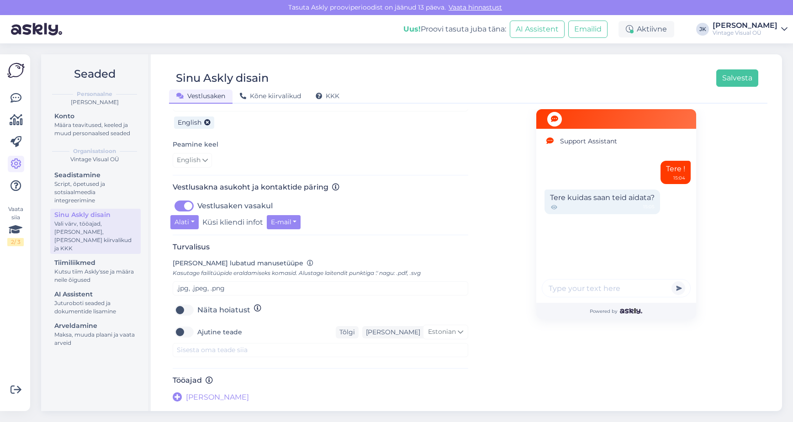
scroll to position [235, 0]
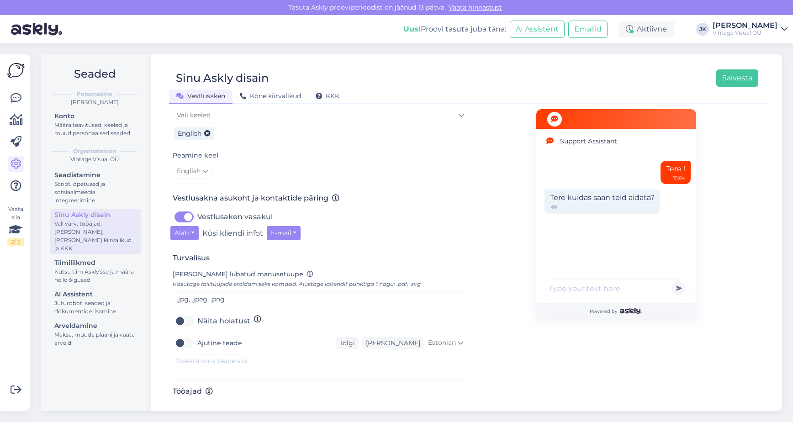
click at [715, 81] on div "Sinu Askly disain Salvesta" at bounding box center [463, 77] width 589 height 17
click at [728, 82] on button "Salvesta" at bounding box center [737, 77] width 42 height 17
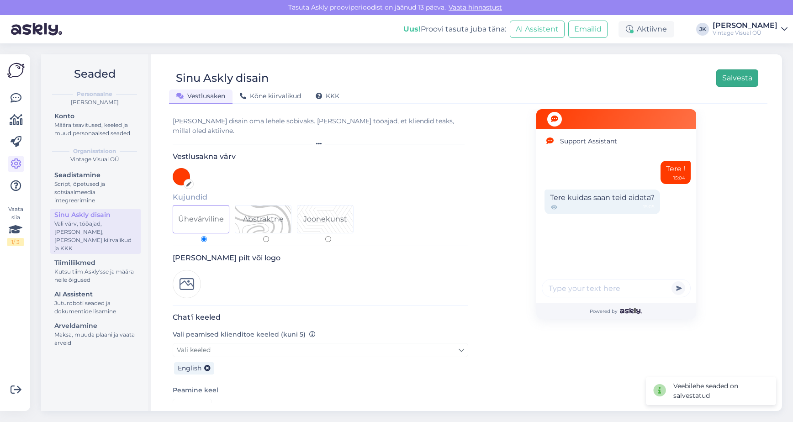
click at [743, 78] on button "Salvesta" at bounding box center [737, 77] width 42 height 17
click at [12, 100] on icon at bounding box center [16, 98] width 11 height 11
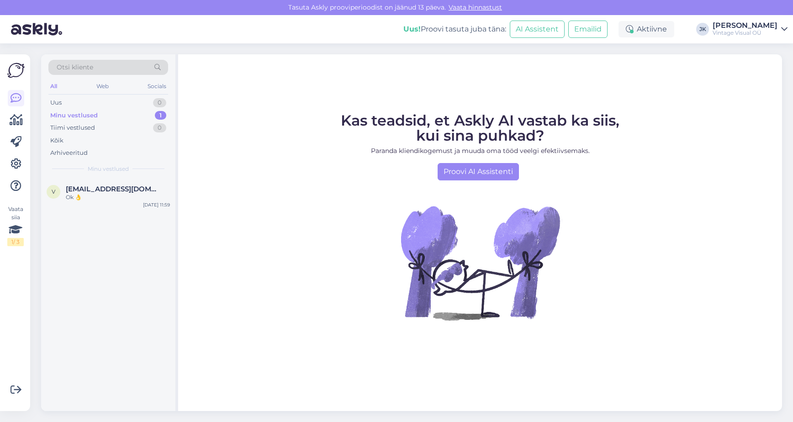
click at [112, 112] on div "Minu vestlused 1" at bounding box center [108, 115] width 120 height 13
